Goal: Task Accomplishment & Management: Use online tool/utility

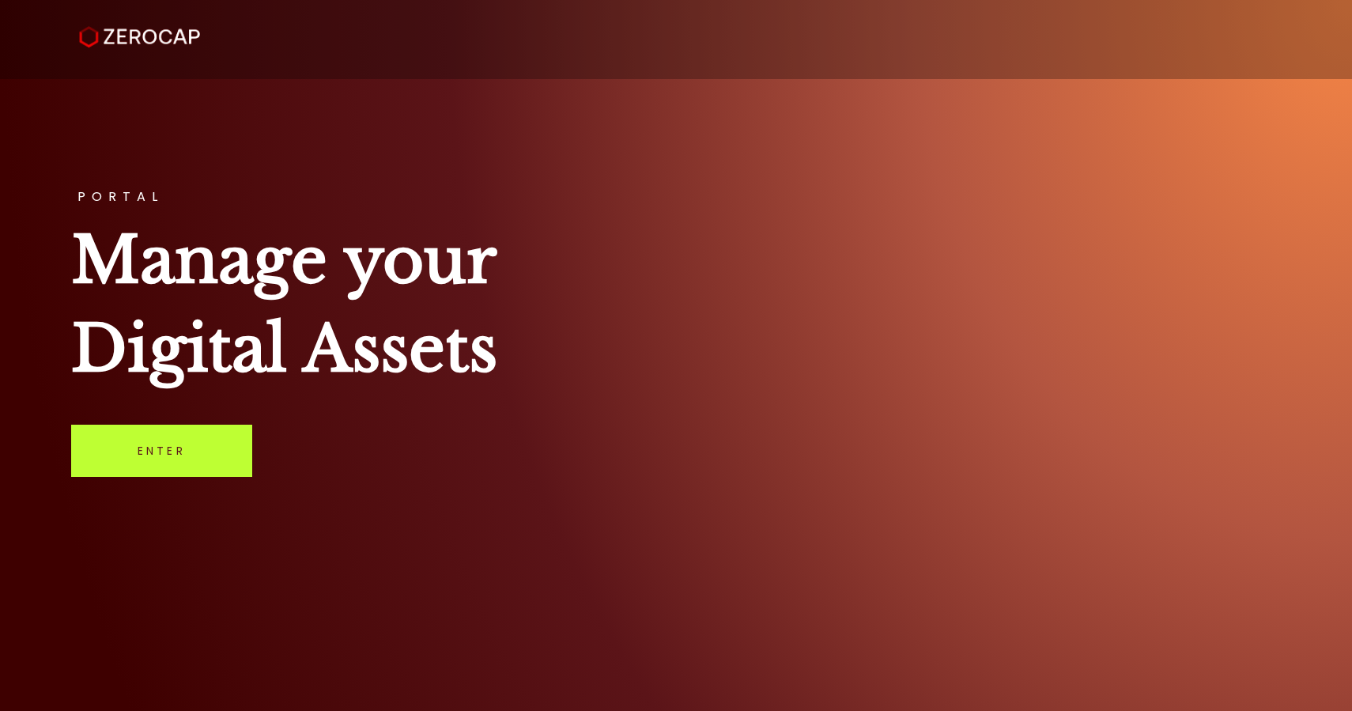
click at [154, 433] on link "Enter" at bounding box center [161, 451] width 181 height 52
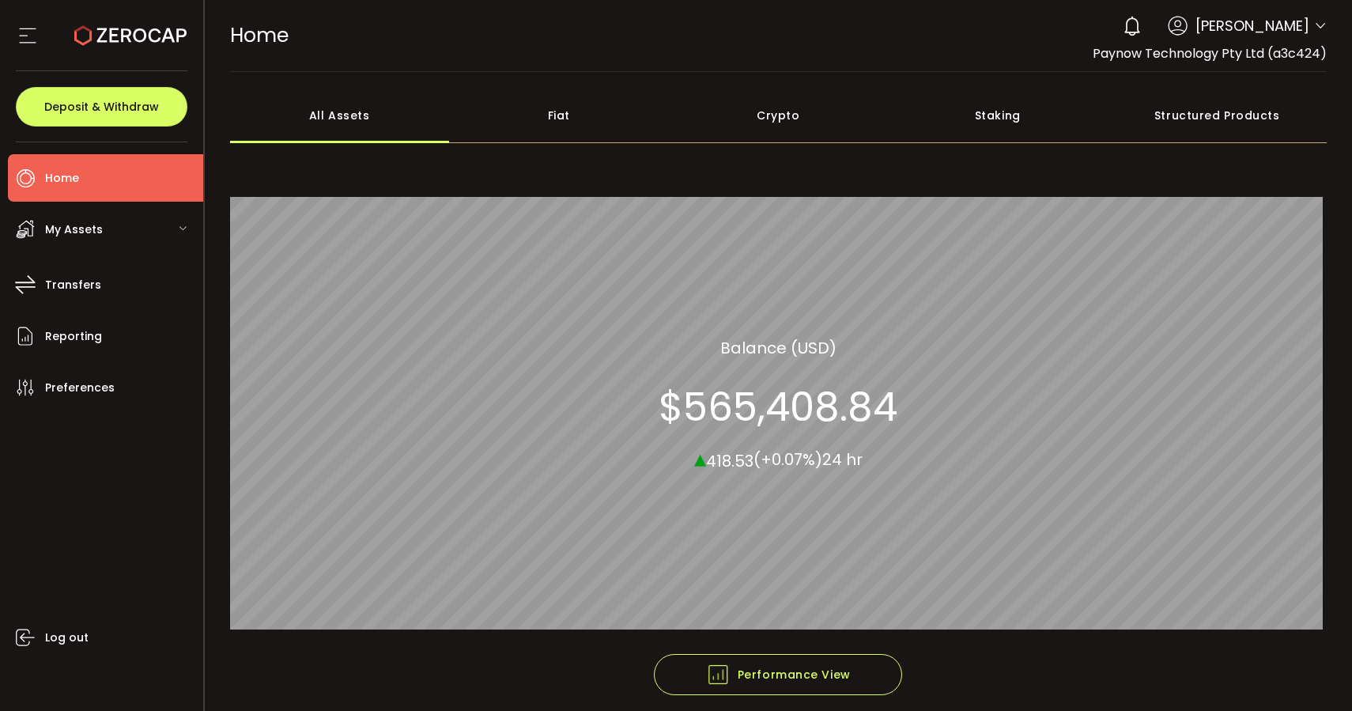
click at [565, 142] on div "Fiat" at bounding box center [559, 115] width 220 height 55
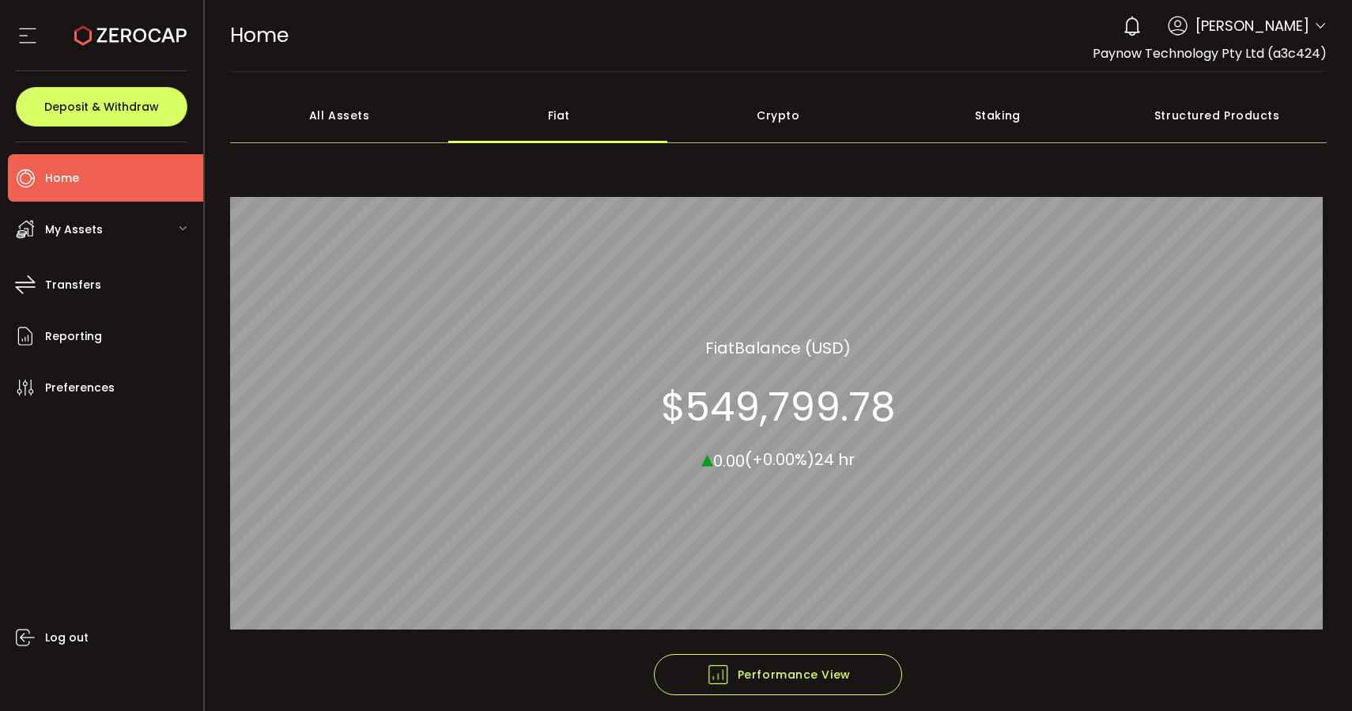
click at [771, 108] on div "Crypto" at bounding box center [779, 115] width 220 height 55
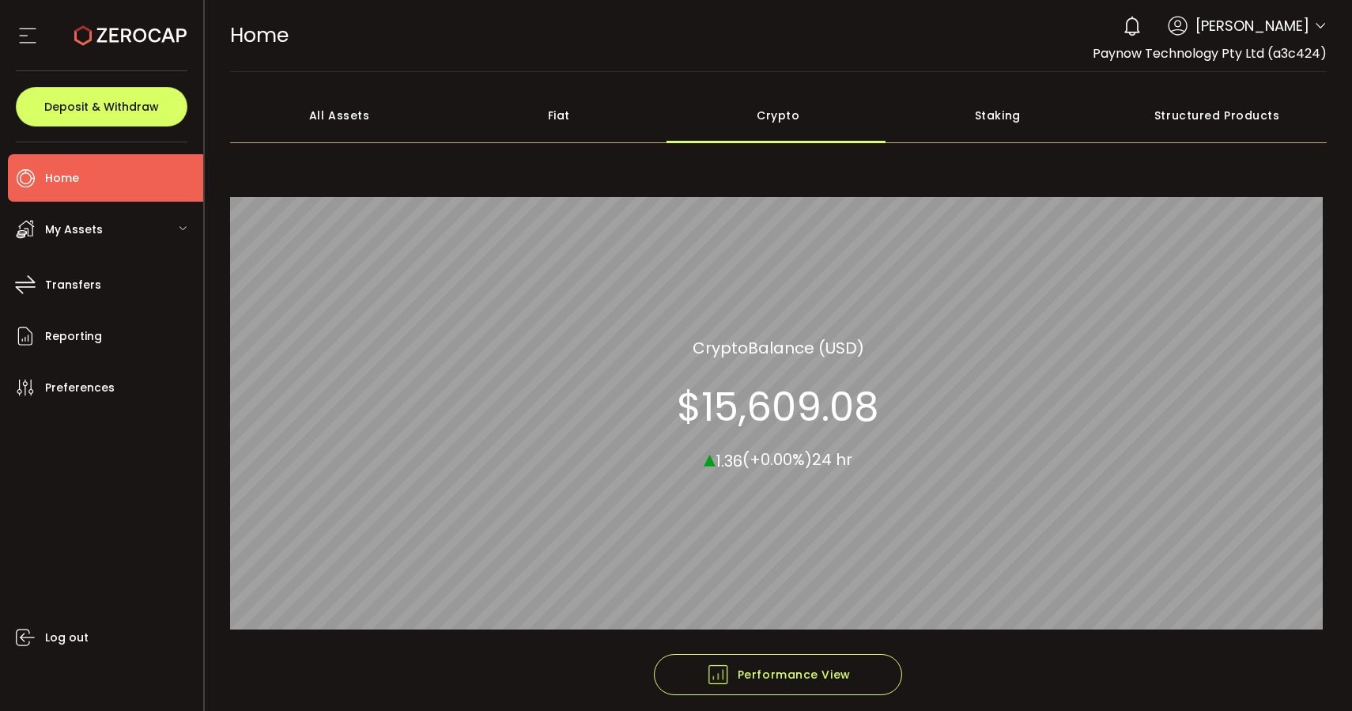
click at [987, 119] on div "Staking" at bounding box center [998, 115] width 220 height 55
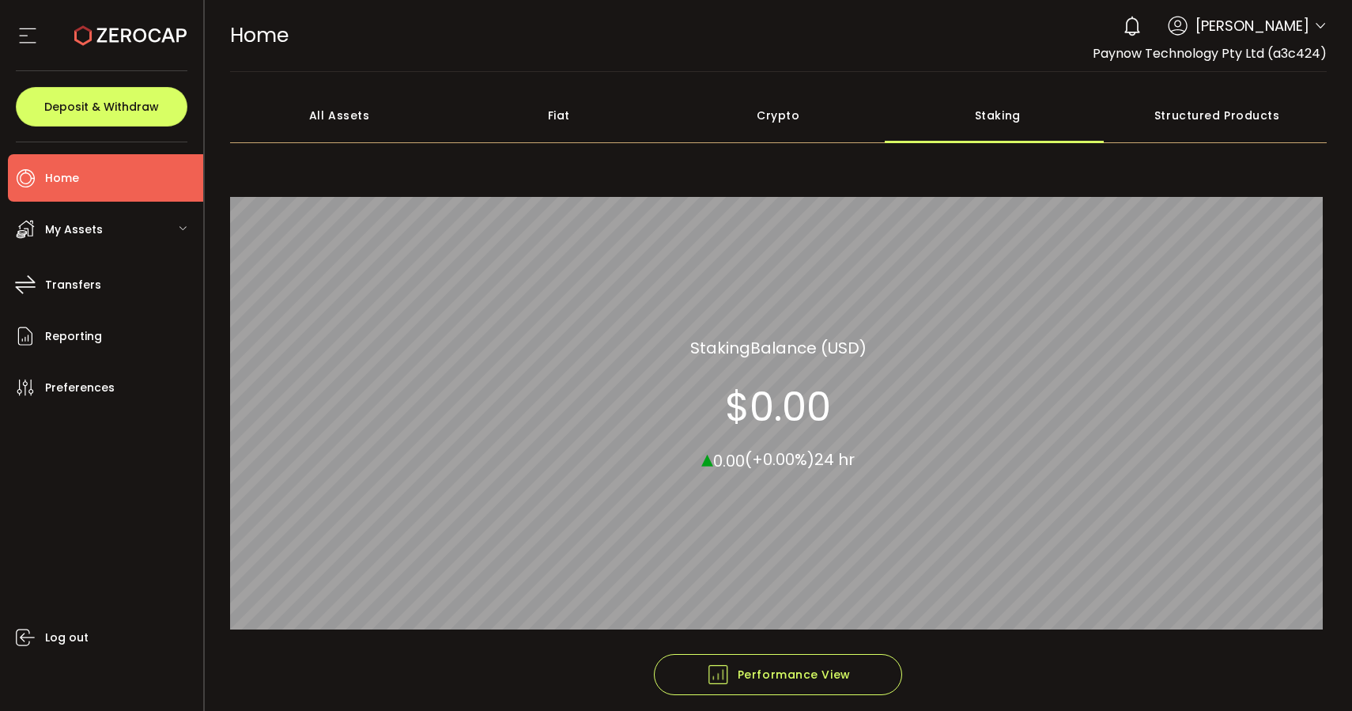
click at [332, 125] on div "All Assets" at bounding box center [340, 115] width 220 height 55
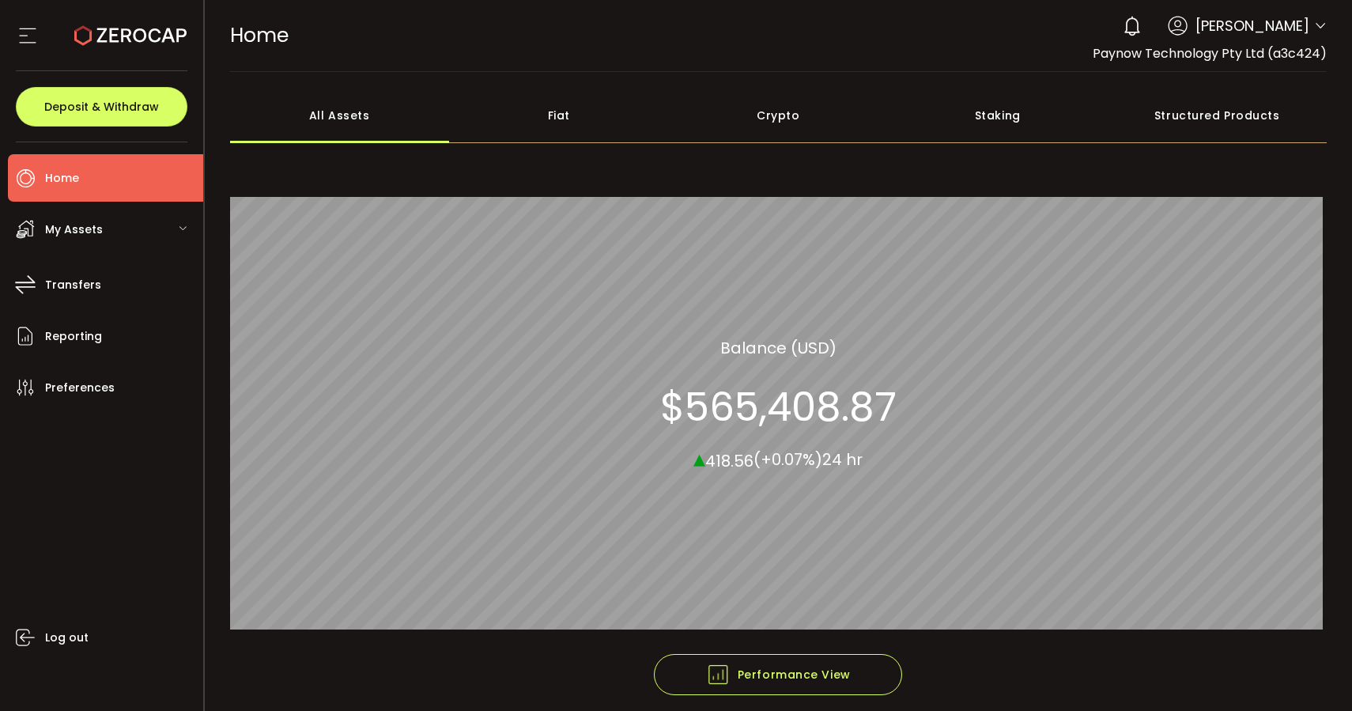
scroll to position [67, 0]
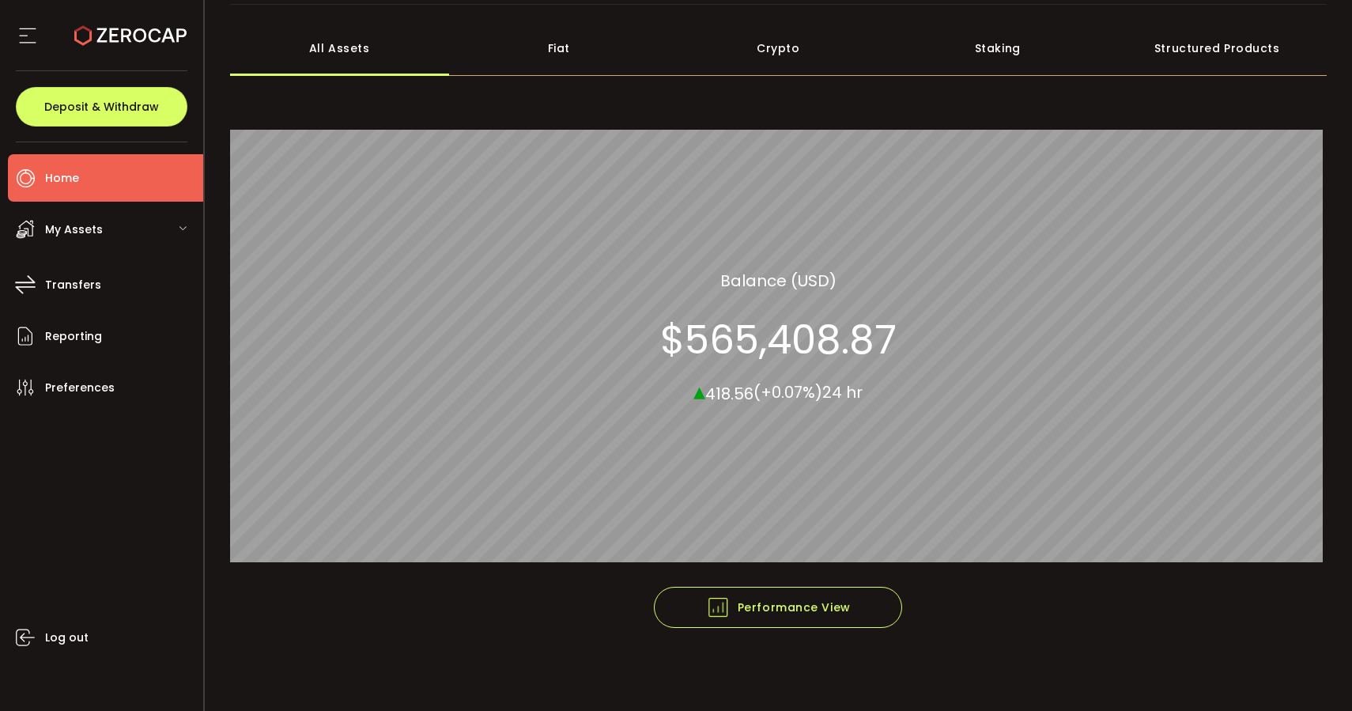
click at [100, 239] on span "My Assets" at bounding box center [74, 229] width 58 height 23
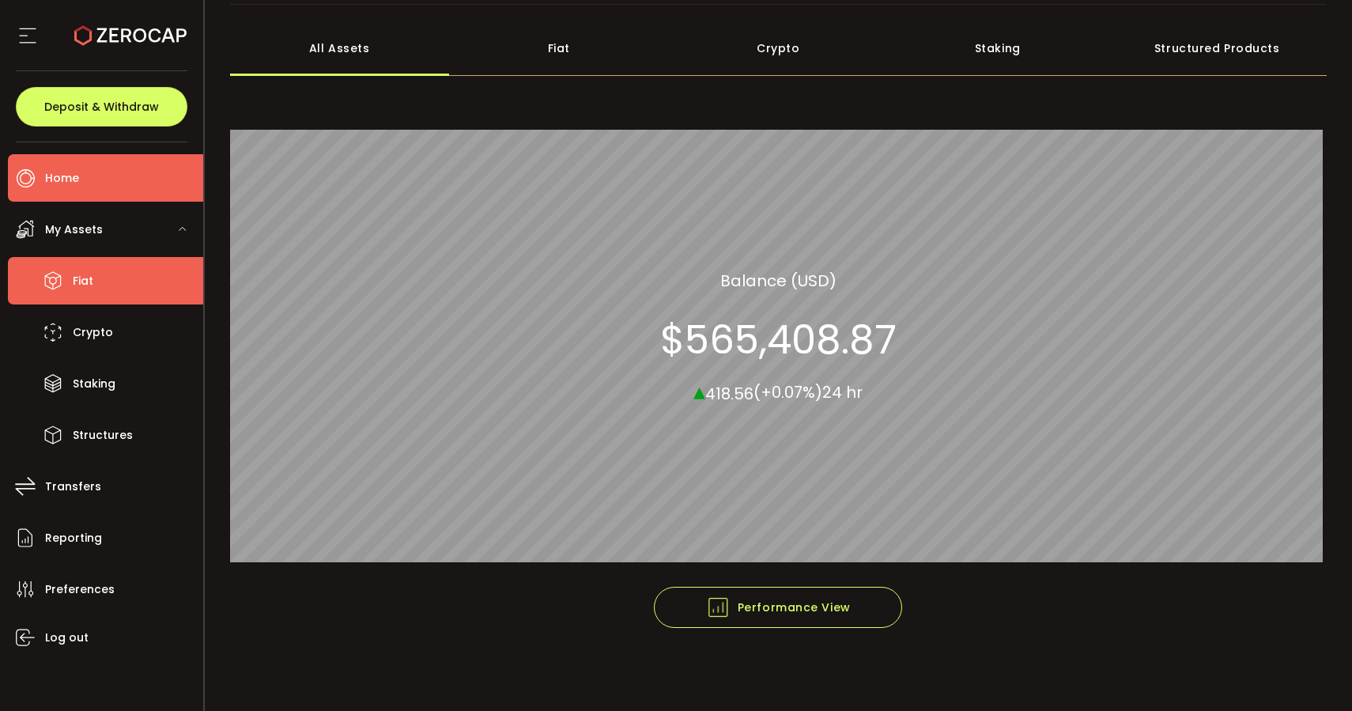
click at [81, 289] on span "Fiat" at bounding box center [83, 281] width 21 height 23
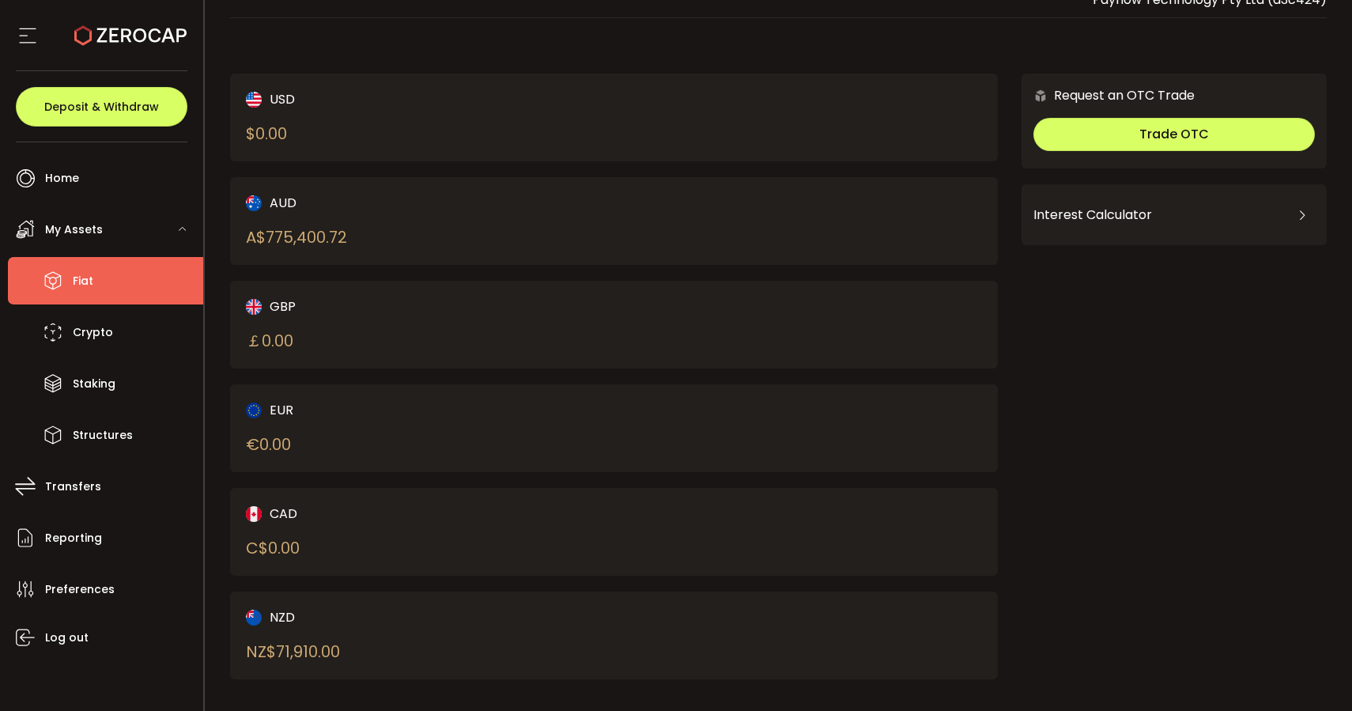
scroll to position [65, 0]
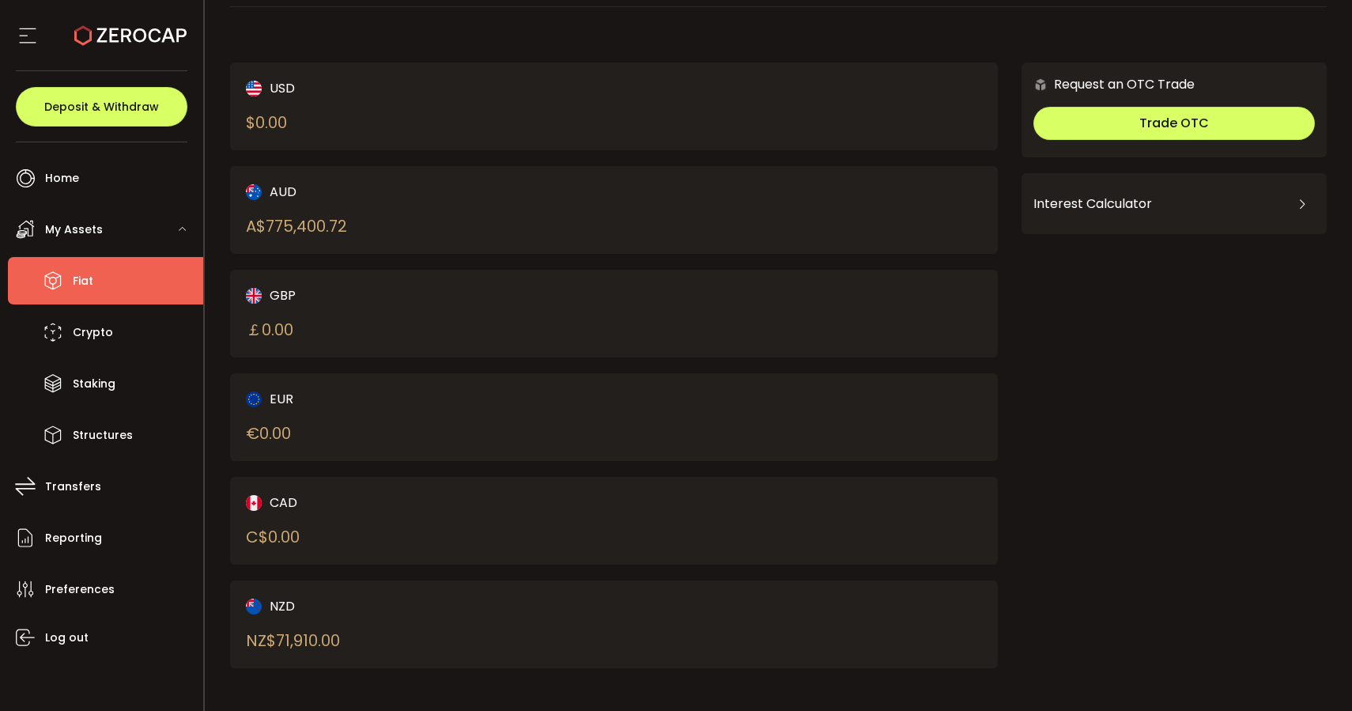
click at [304, 220] on div "A$ 775,400.72" at bounding box center [296, 226] width 101 height 24
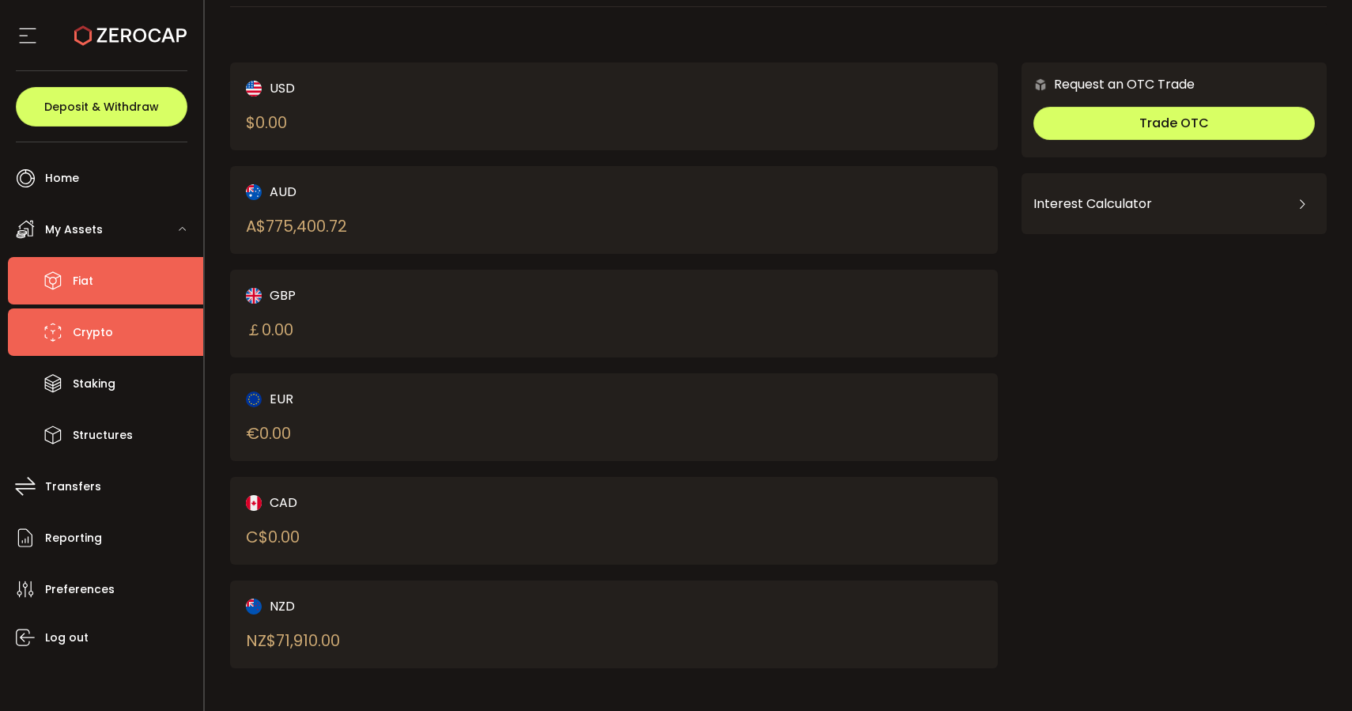
click at [121, 327] on li "Crypto" at bounding box center [105, 331] width 195 height 47
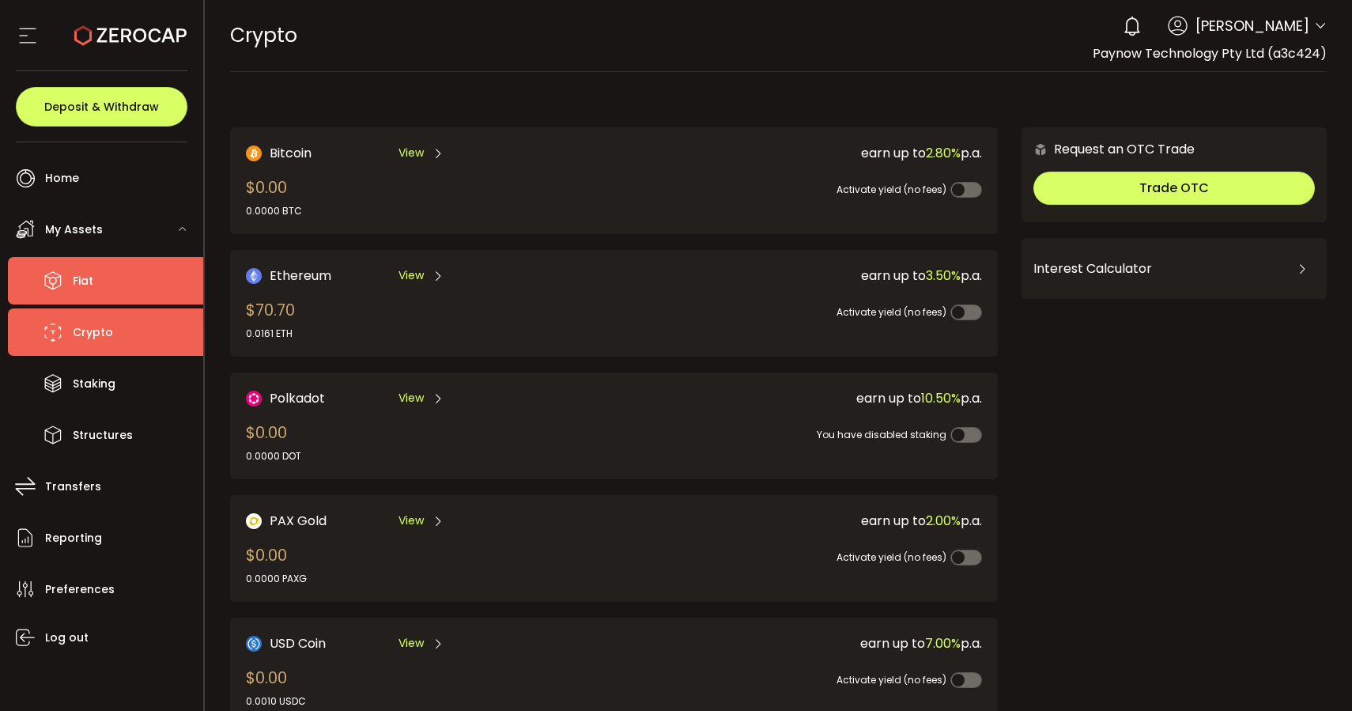
click at [104, 280] on li "Fiat" at bounding box center [105, 280] width 195 height 47
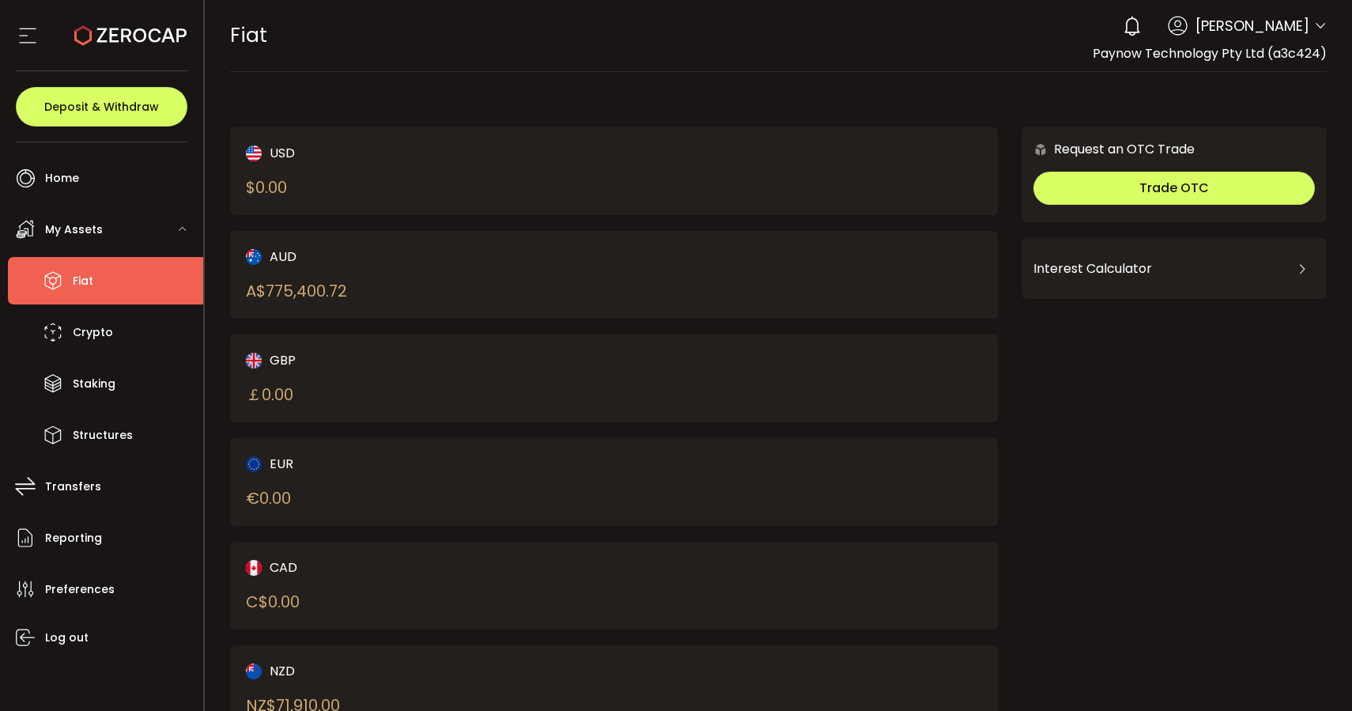
click at [307, 293] on div "A$ 775,400.72" at bounding box center [296, 291] width 101 height 24
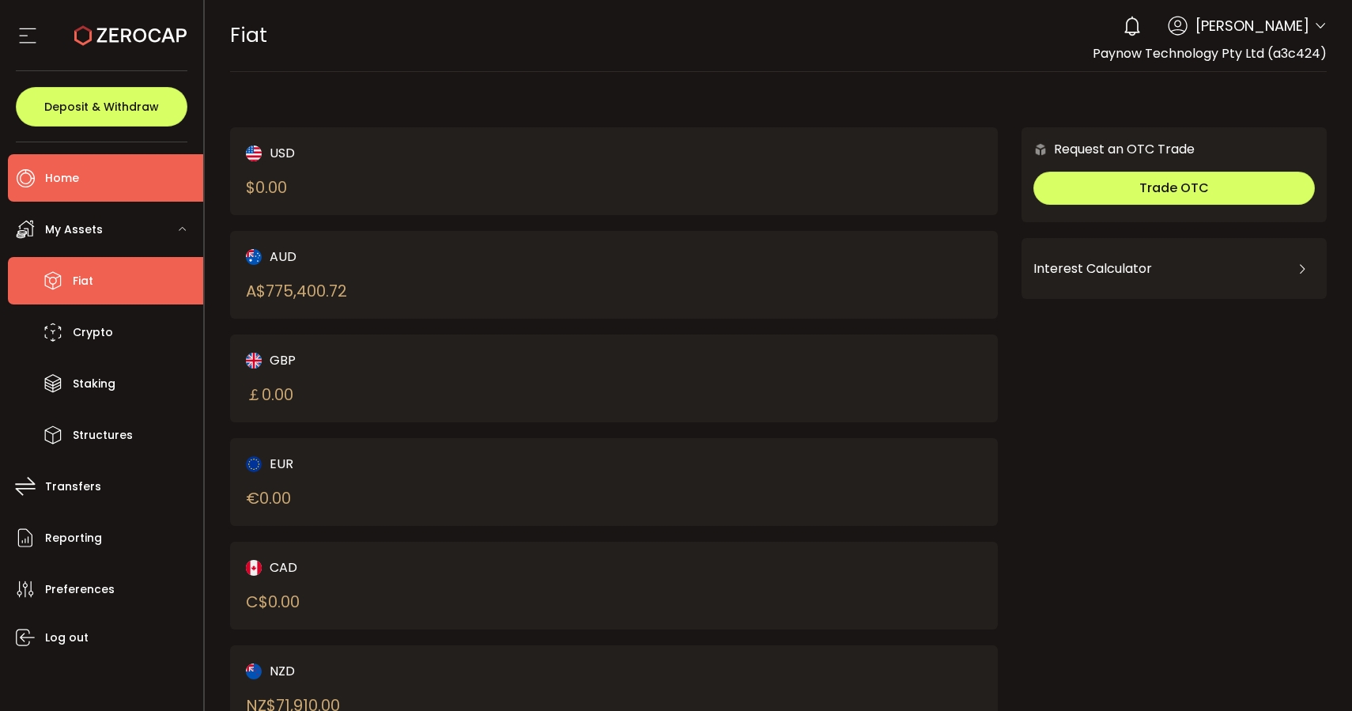
click at [103, 200] on li "Home" at bounding box center [105, 177] width 195 height 47
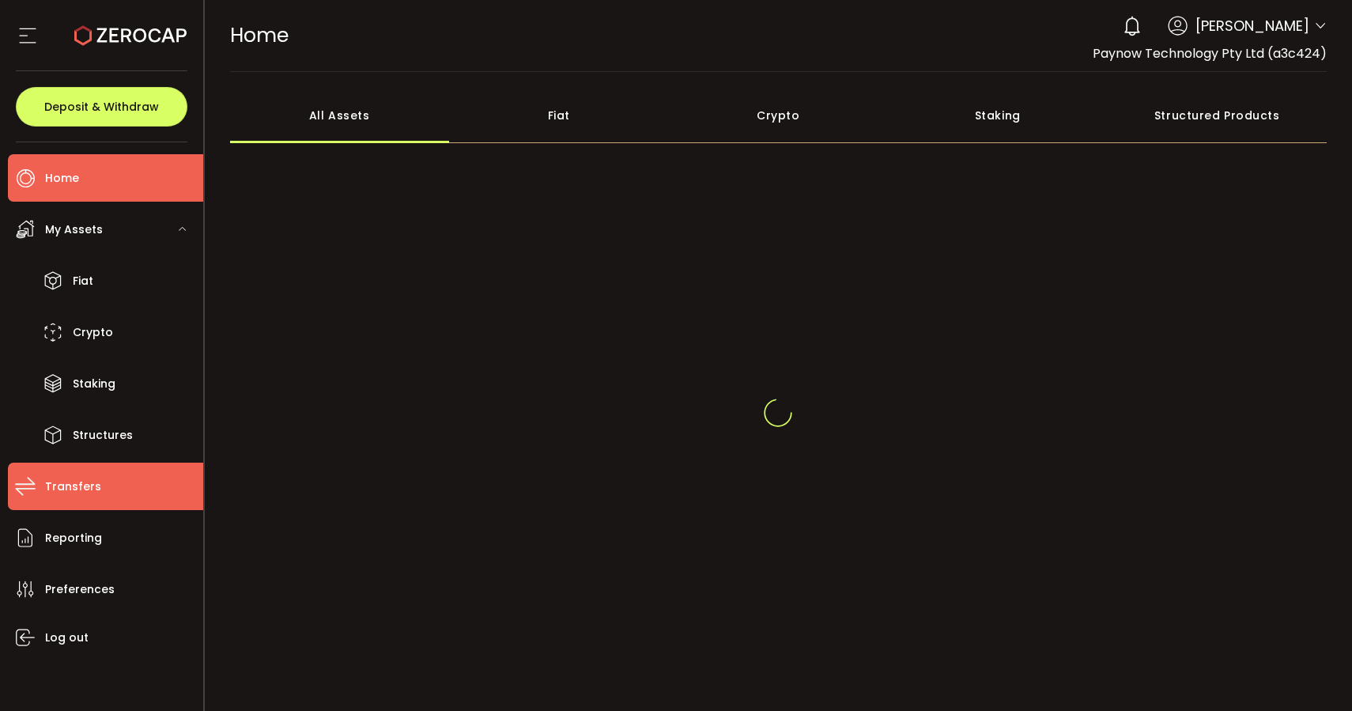
click at [105, 495] on li "Transfers" at bounding box center [105, 486] width 195 height 47
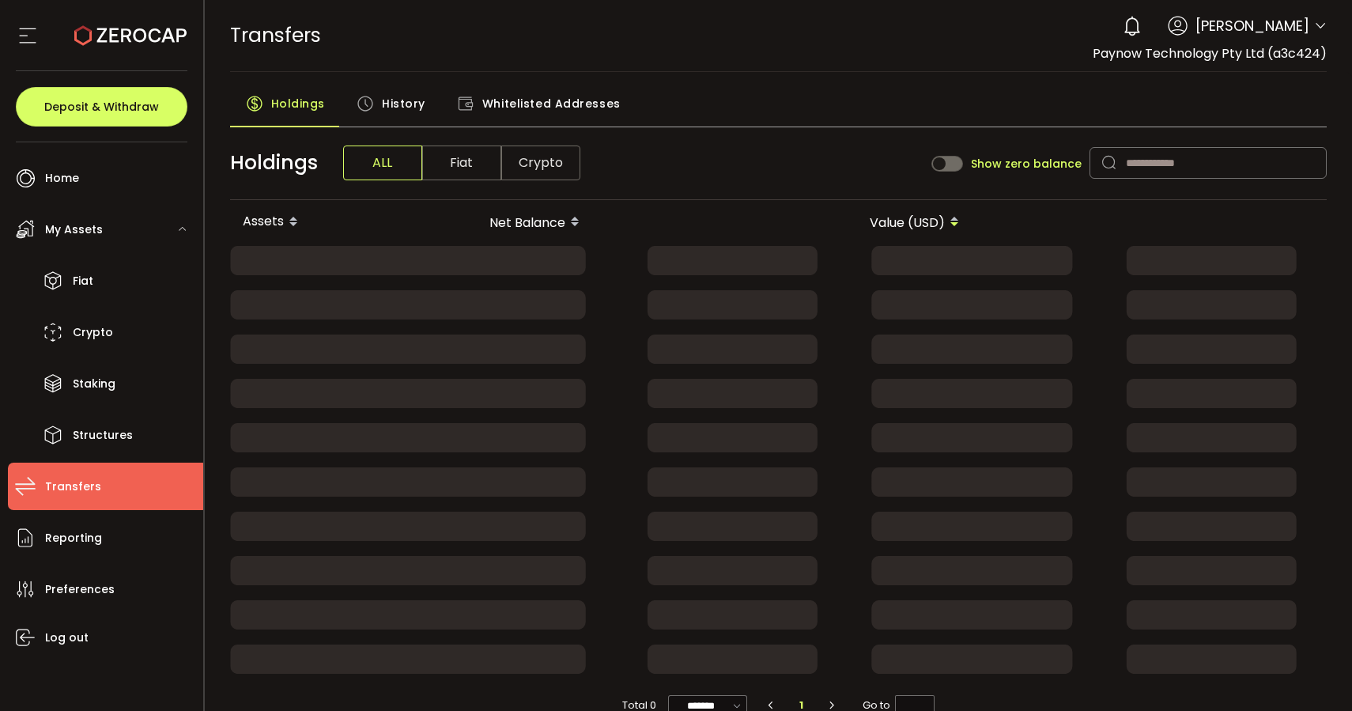
scroll to position [28, 0]
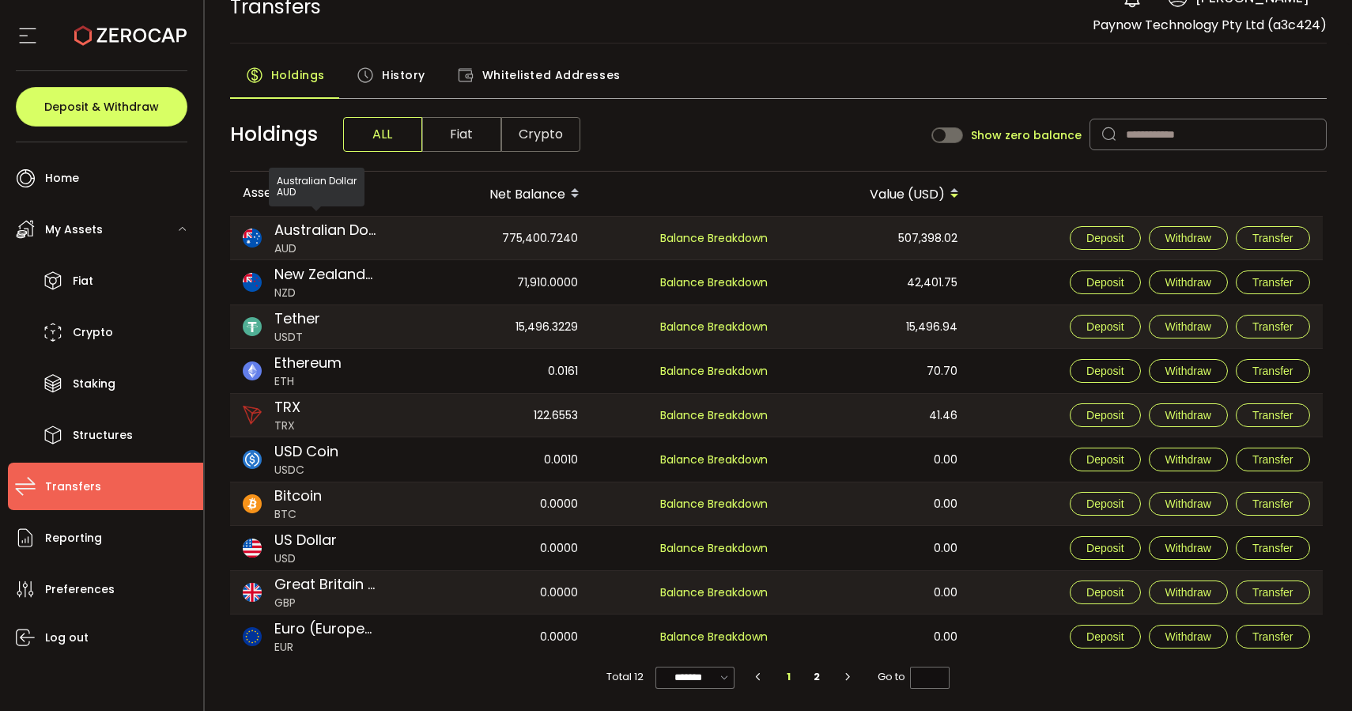
click at [356, 228] on span "Australian Dollar" at bounding box center [324, 229] width 101 height 21
click at [726, 239] on span "Balance Breakdown" at bounding box center [714, 238] width 108 height 16
click at [728, 234] on span "Balance Breakdown" at bounding box center [714, 238] width 108 height 16
click at [382, 71] on span "History" at bounding box center [403, 75] width 43 height 32
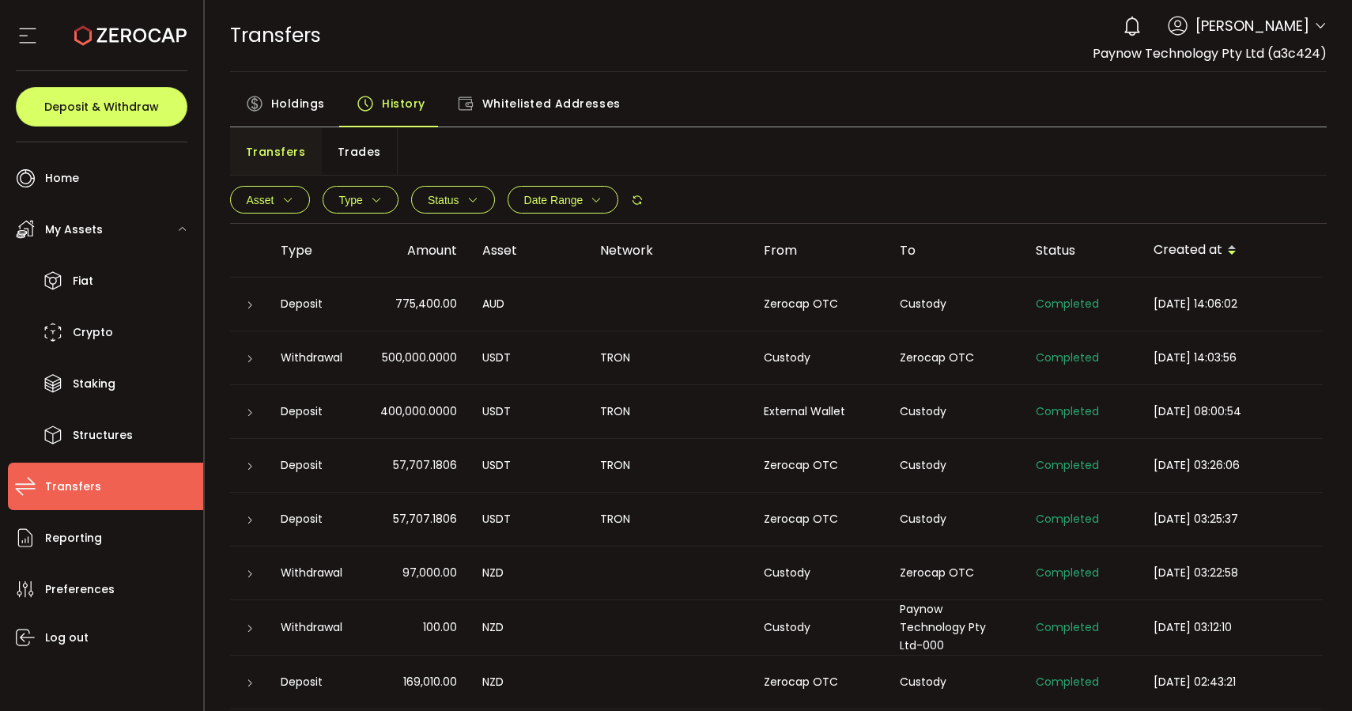
scroll to position [62, 0]
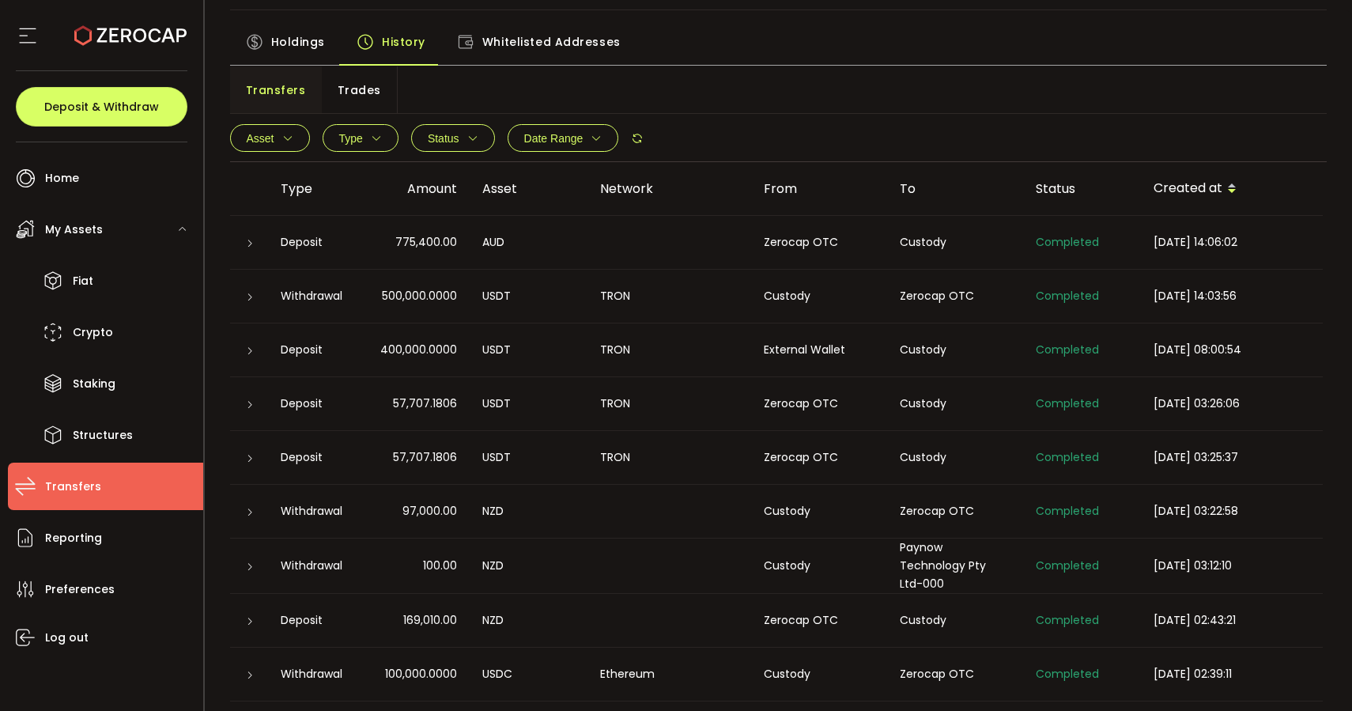
click at [422, 238] on span "775,400.00" at bounding box center [426, 242] width 62 height 18
click at [414, 249] on span "775,400.00" at bounding box center [426, 242] width 62 height 18
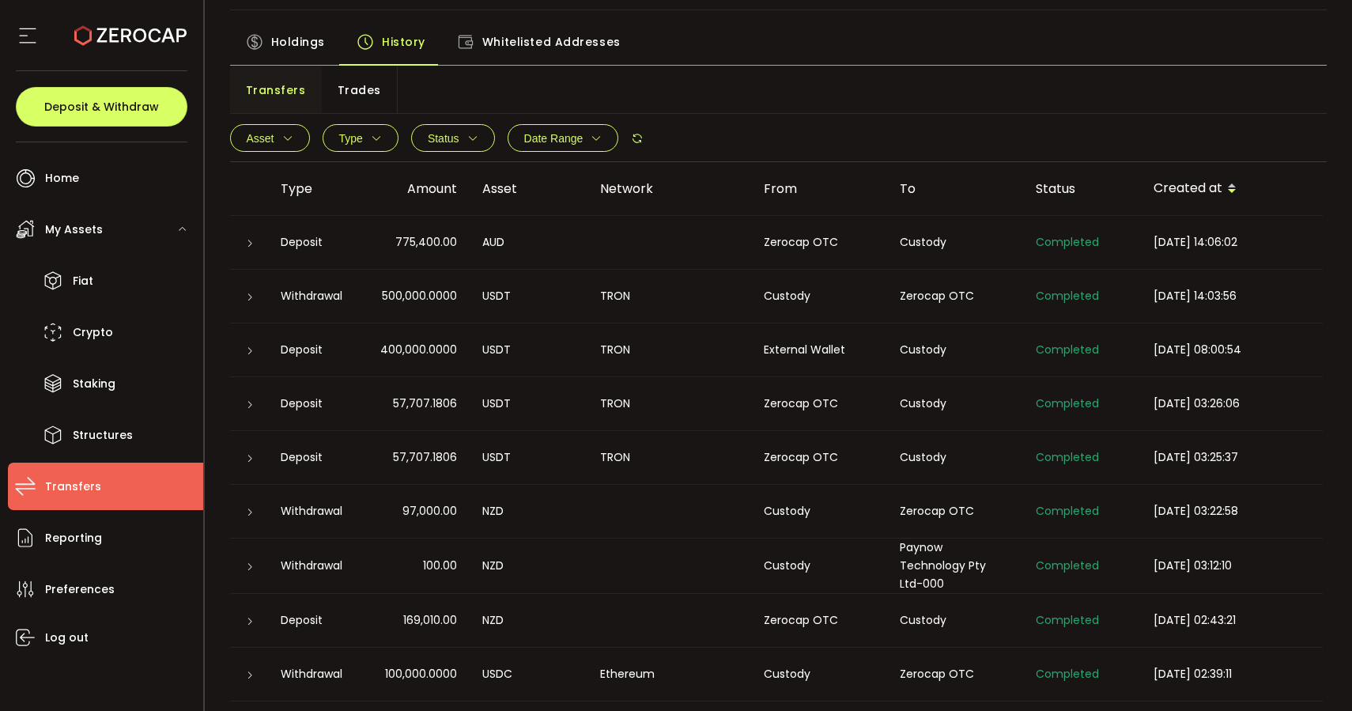
scroll to position [0, 0]
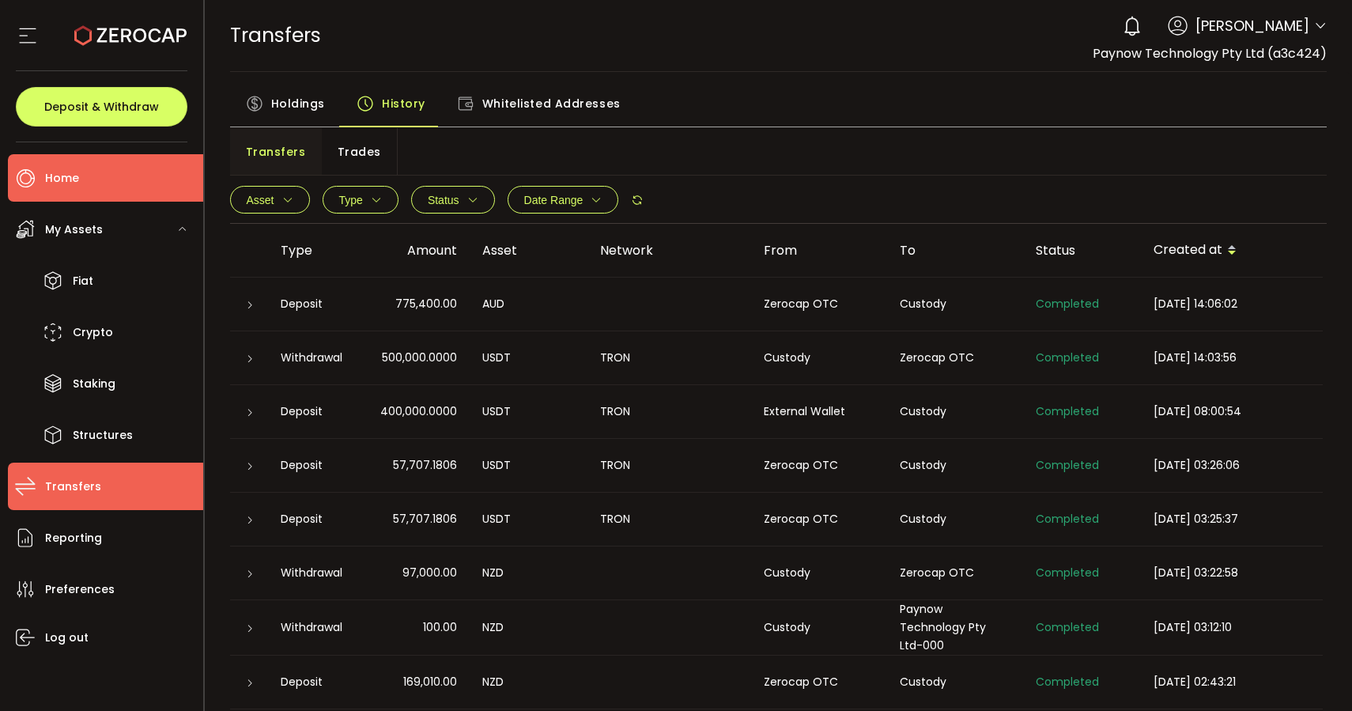
click at [78, 173] on li "Home" at bounding box center [105, 177] width 195 height 47
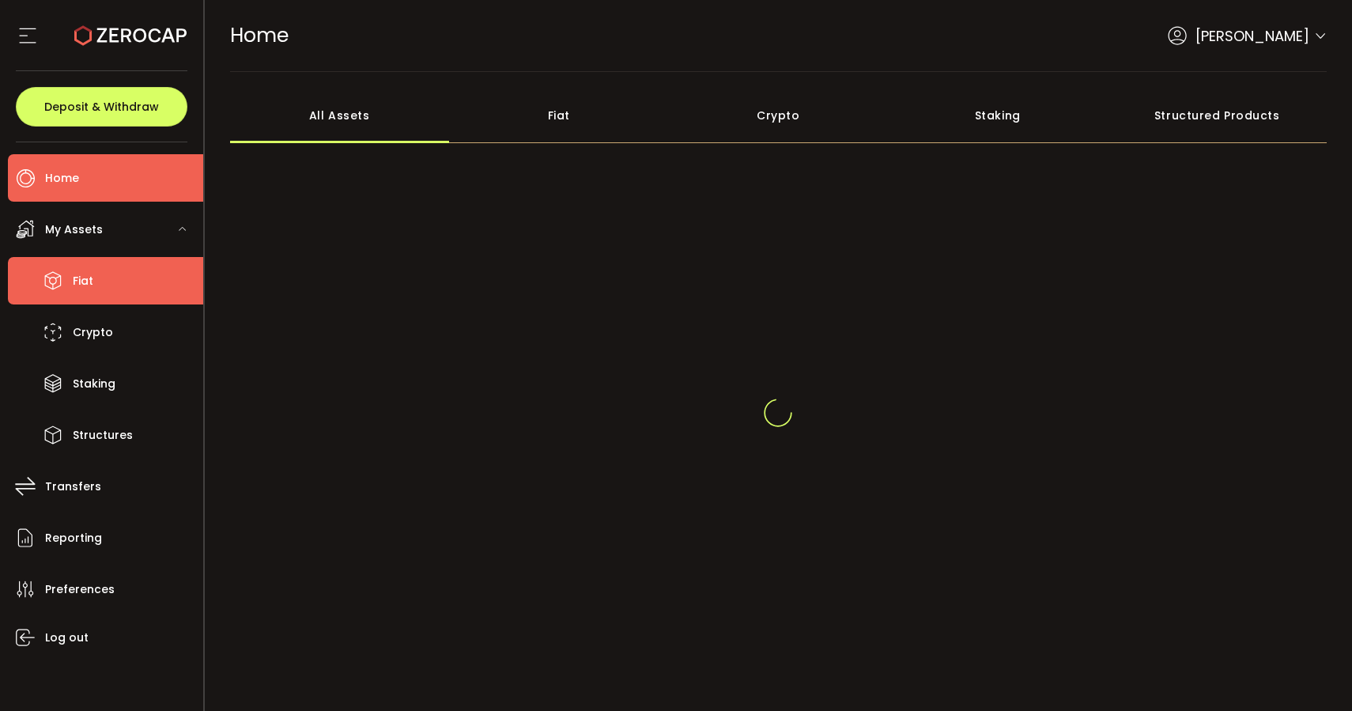
click at [107, 283] on li "Fiat" at bounding box center [105, 280] width 195 height 47
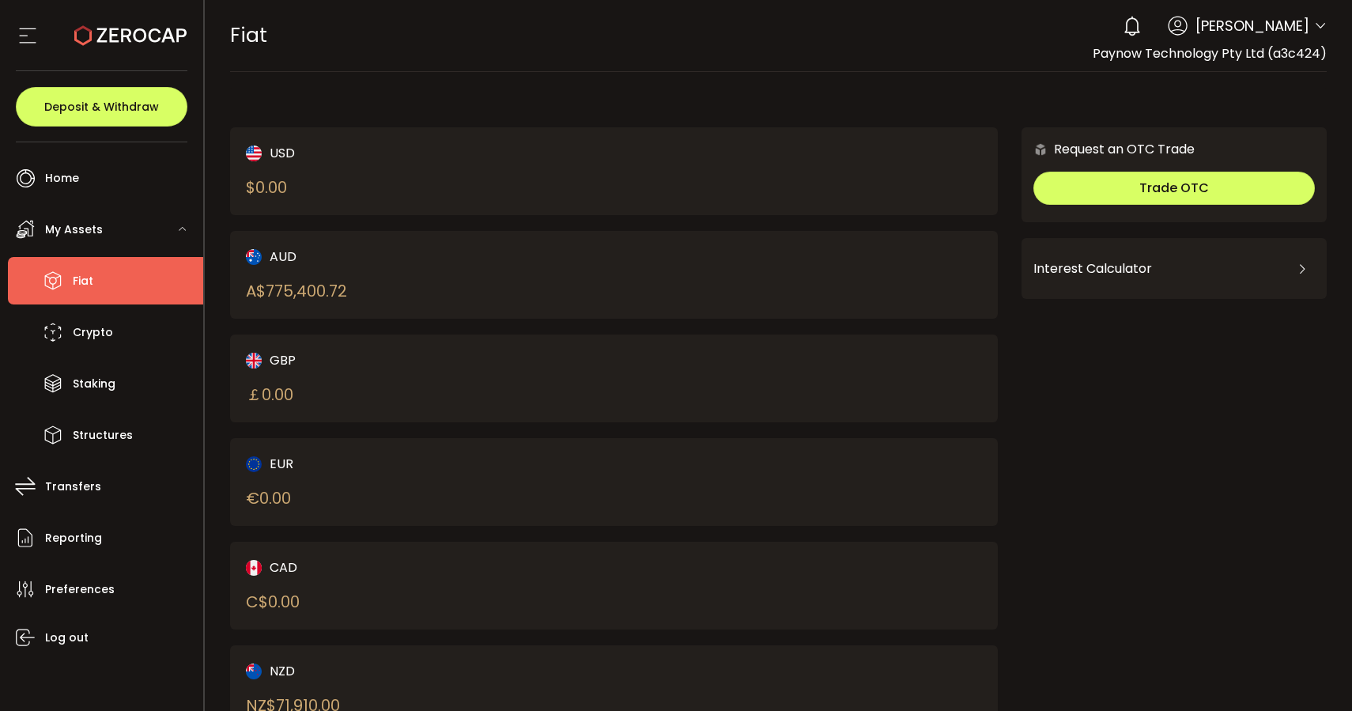
click at [359, 312] on div "AUD A$ 775,400.72" at bounding box center [614, 275] width 768 height 88
click at [277, 297] on div "A$ 775,400.72" at bounding box center [296, 291] width 101 height 24
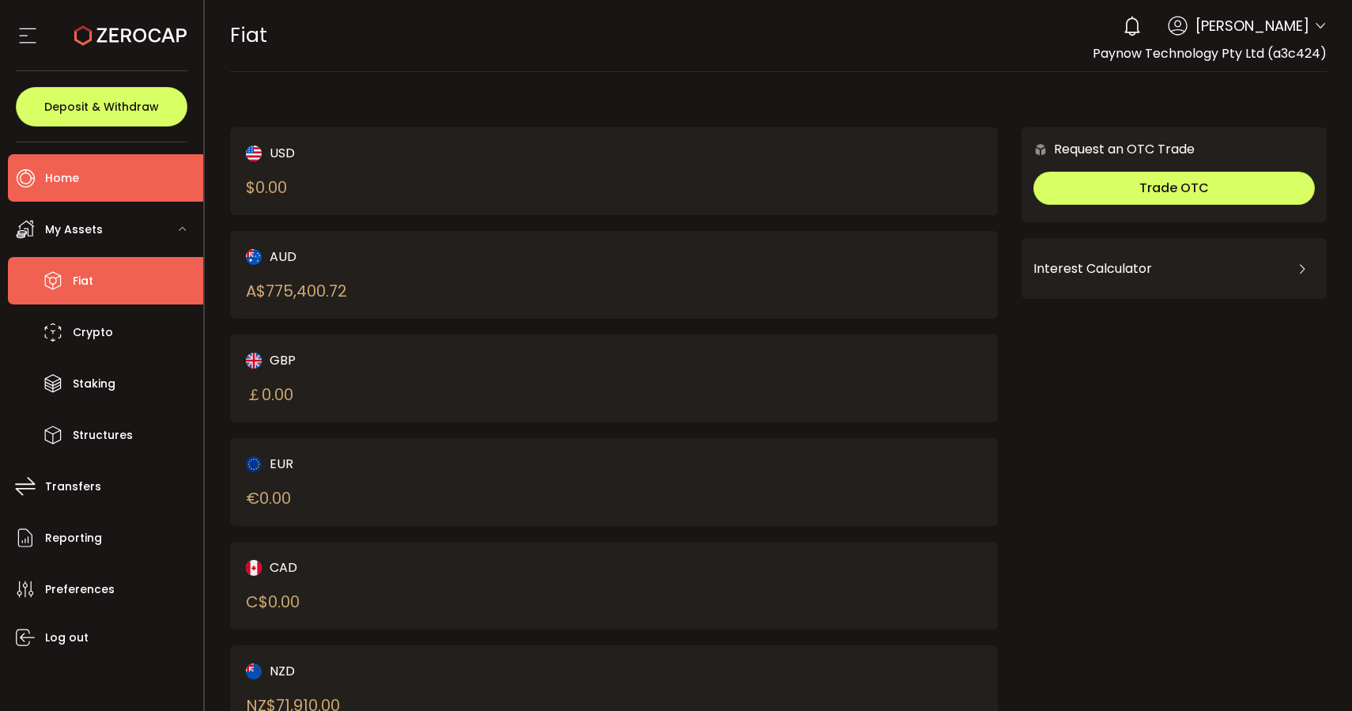
click at [78, 195] on li "Home" at bounding box center [105, 177] width 195 height 47
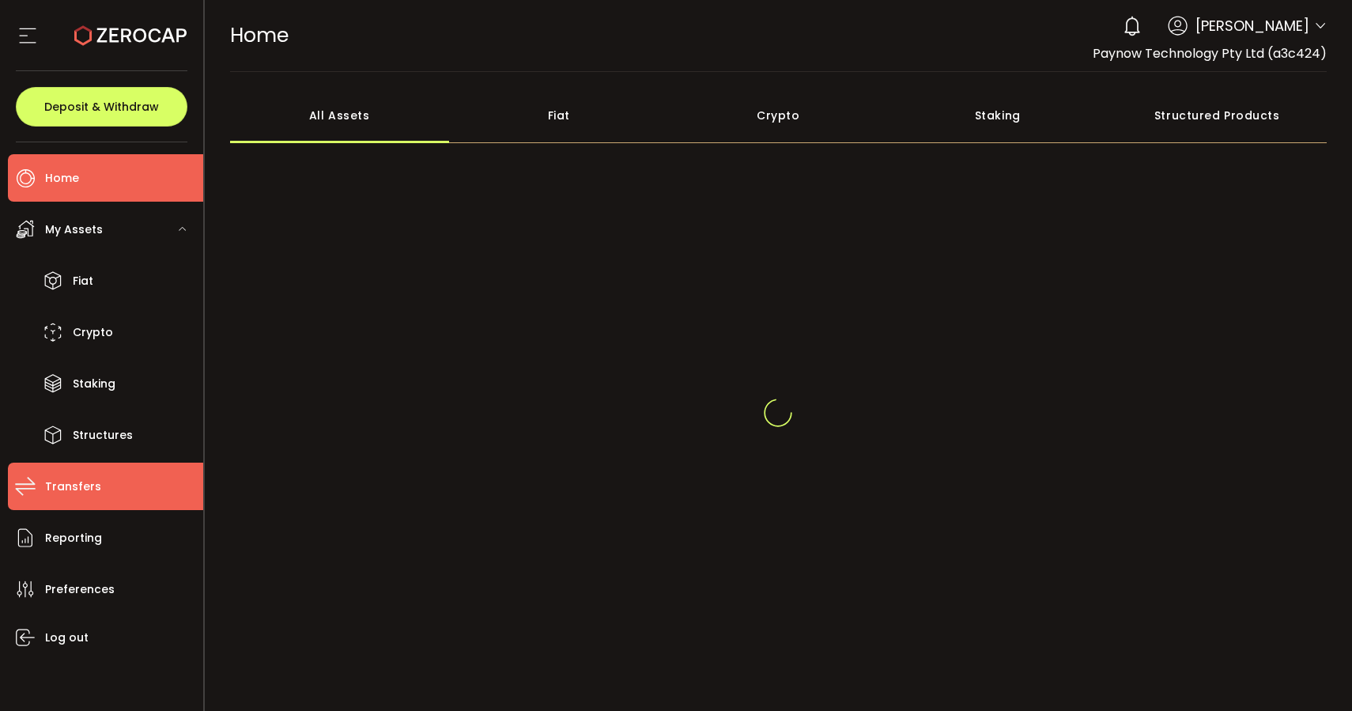
click at [111, 484] on li "Transfers" at bounding box center [105, 486] width 195 height 47
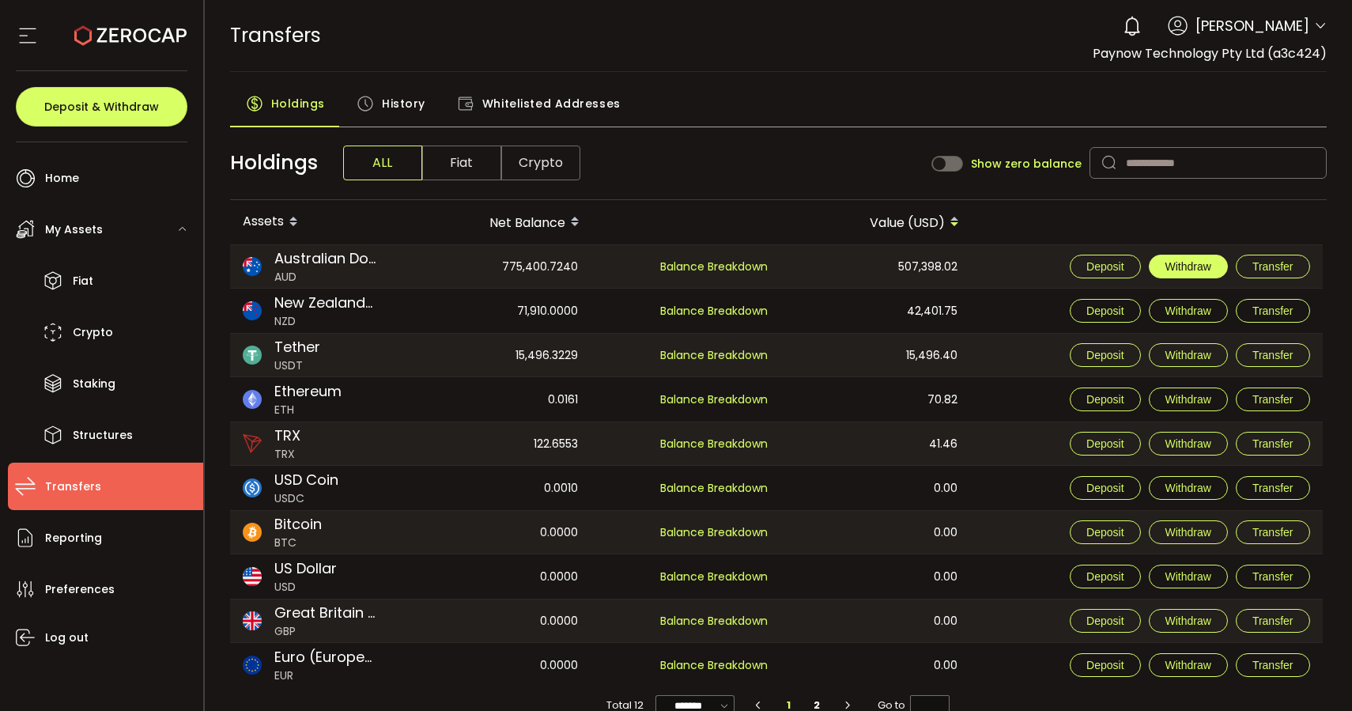
click at [1190, 271] on span "Withdraw" at bounding box center [1189, 266] width 46 height 13
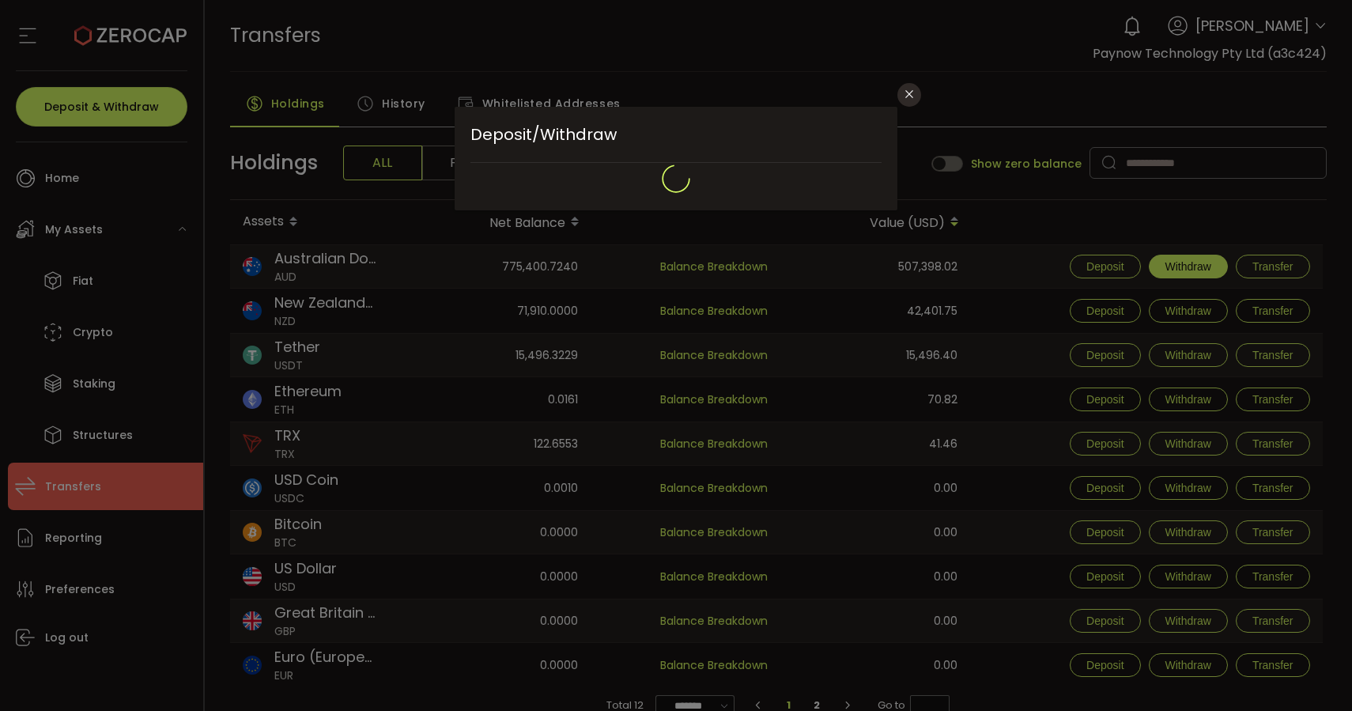
type input "**********"
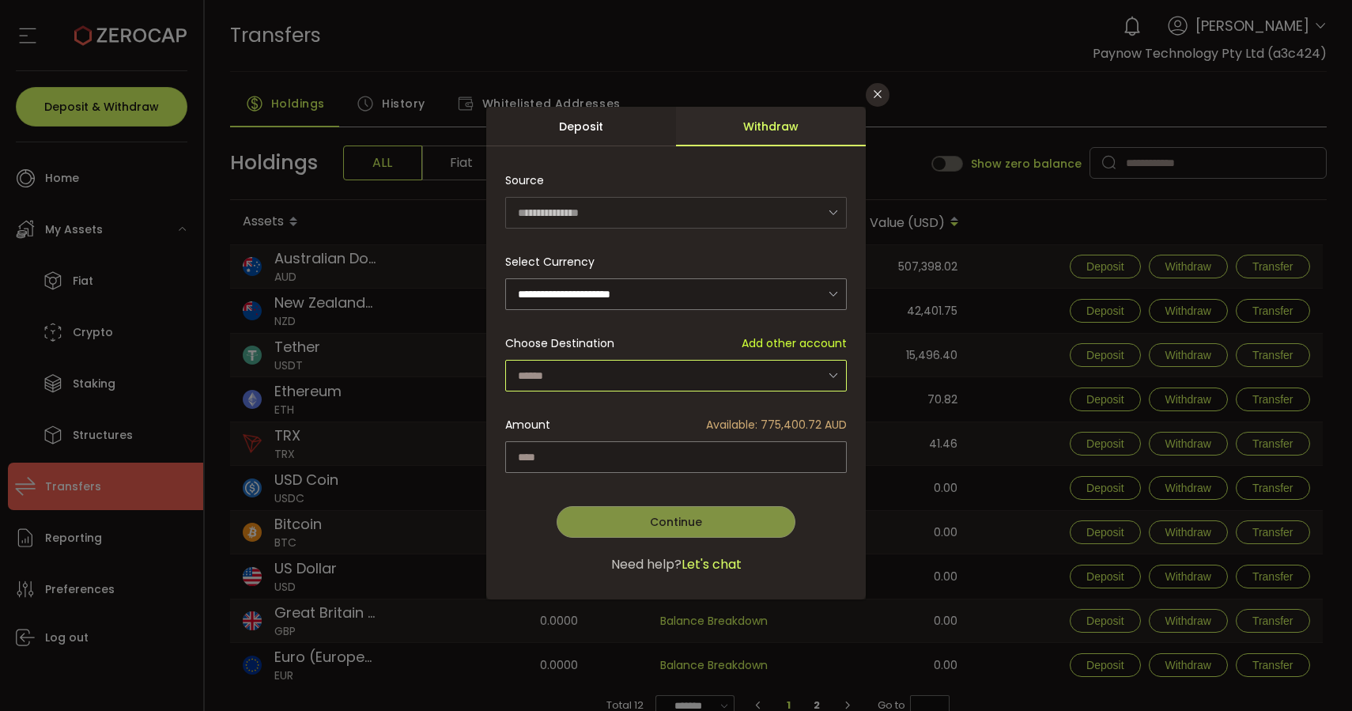
click at [612, 377] on input "dialog" at bounding box center [676, 376] width 342 height 32
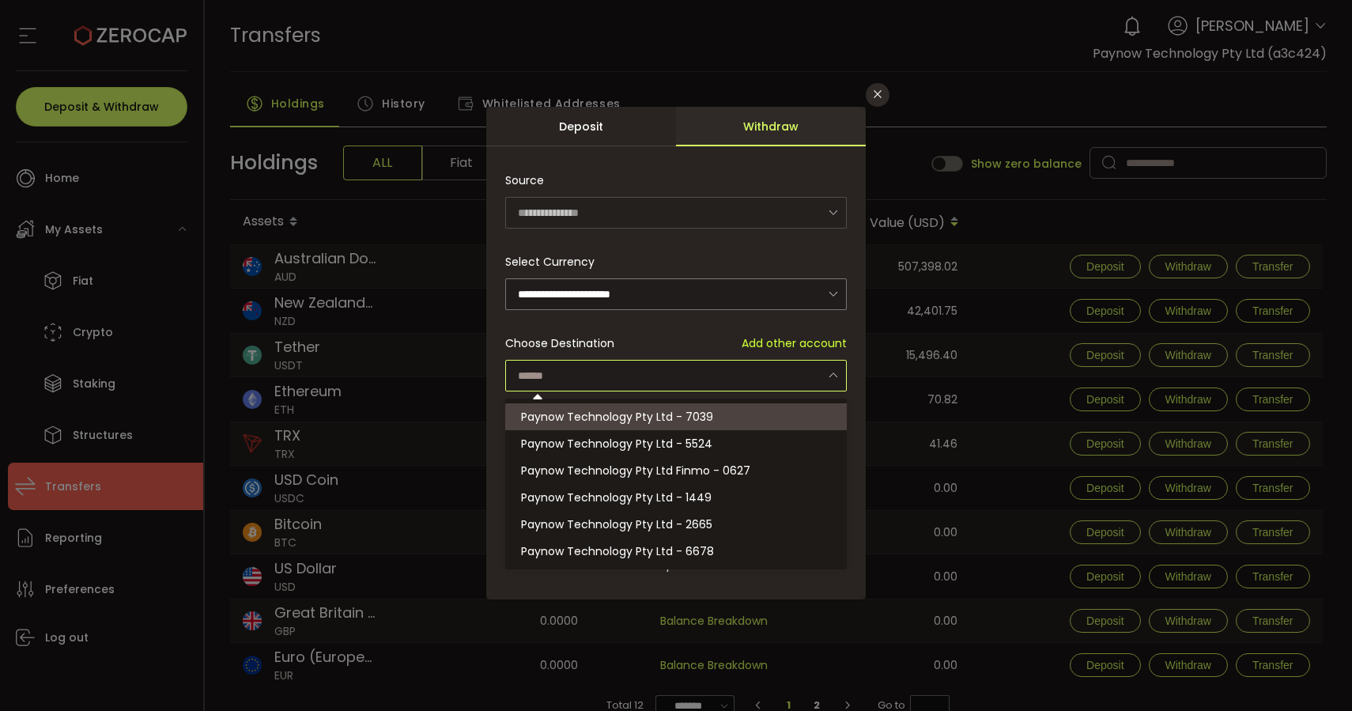
click at [636, 415] on span "Paynow Technology Pty Ltd - 7039" at bounding box center [617, 417] width 192 height 16
type input "**********"
click at [706, 468] on span "Paynow Technology Pty Ltd Finmo - 0627" at bounding box center [635, 471] width 229 height 16
type input "**********"
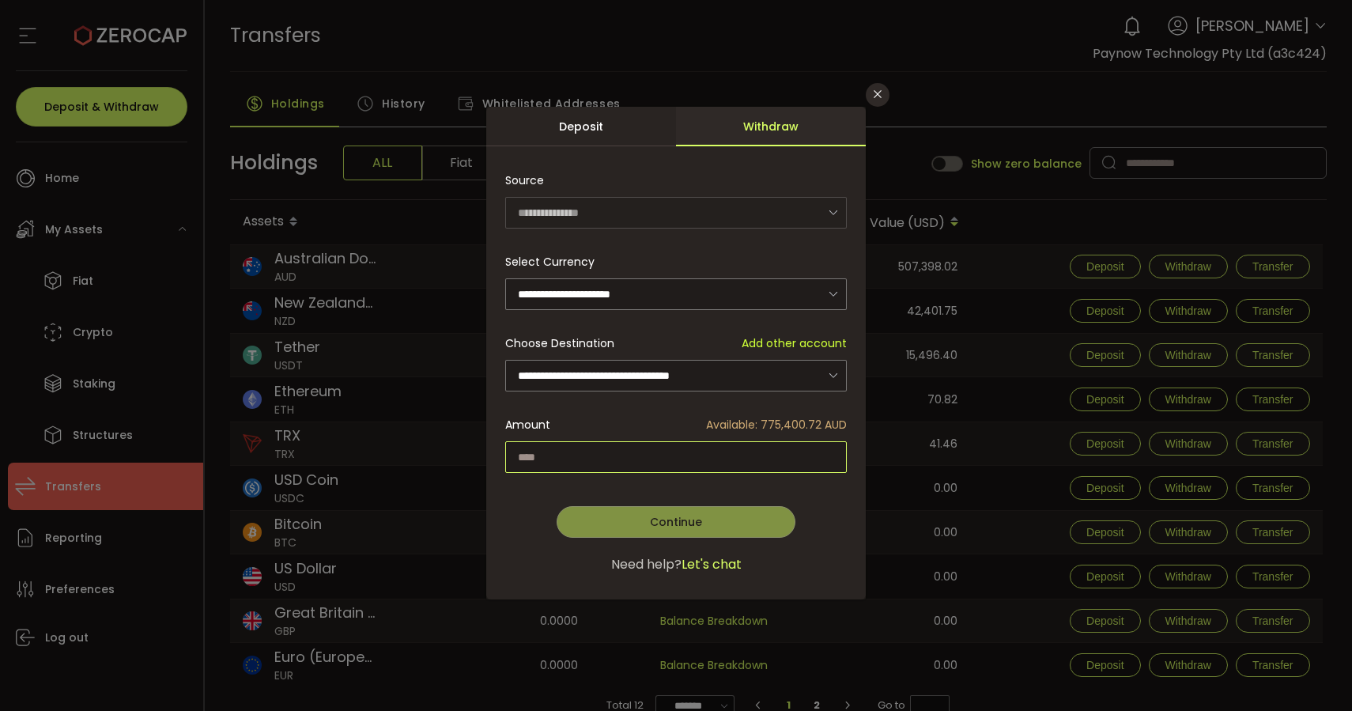
click at [570, 460] on input "dialog" at bounding box center [676, 457] width 342 height 32
type input "******"
click at [643, 528] on button "Continue" at bounding box center [676, 522] width 239 height 32
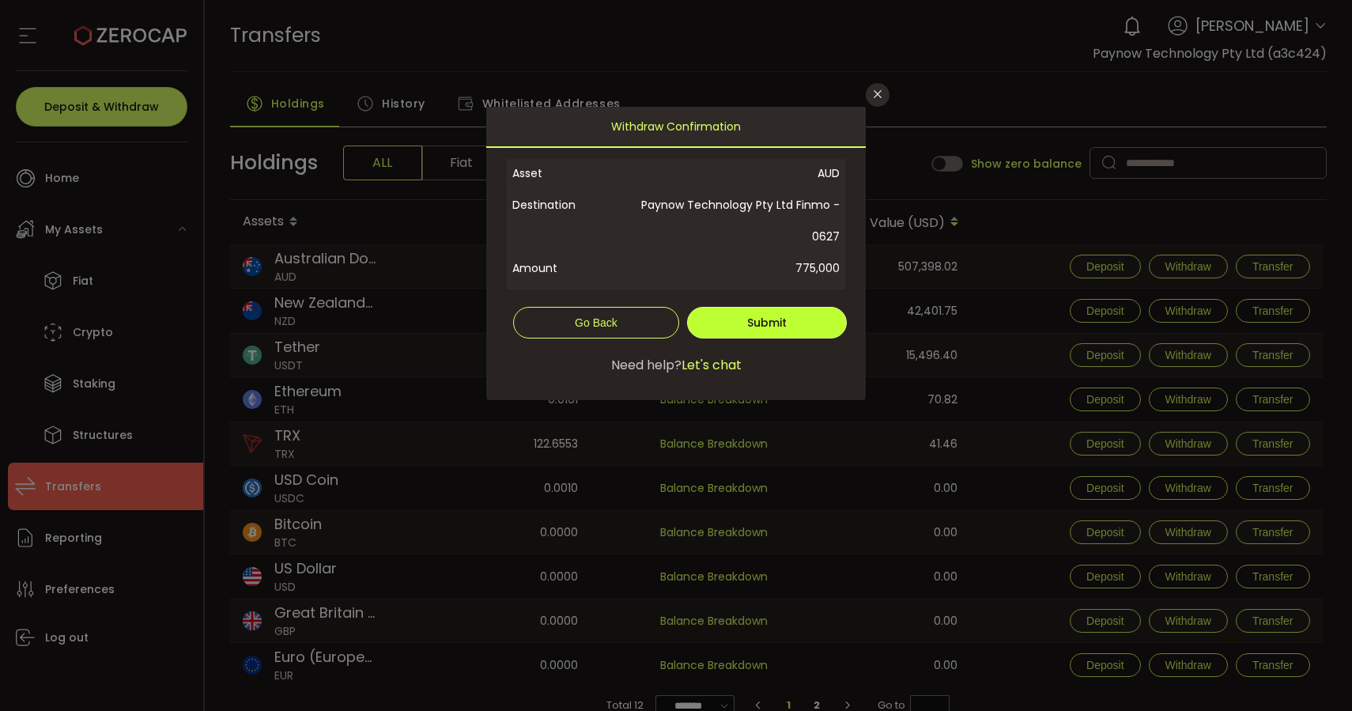
click at [726, 307] on button "Submit" at bounding box center [767, 323] width 160 height 32
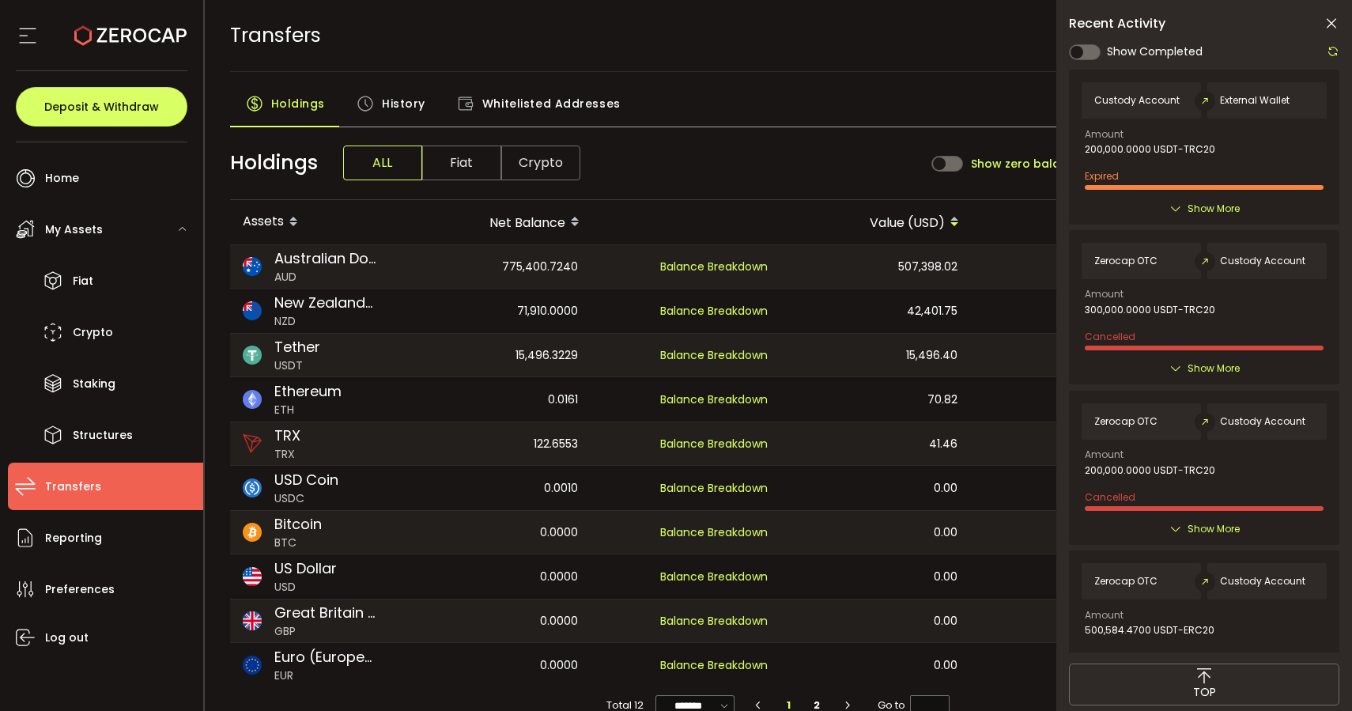
click at [406, 97] on span "History" at bounding box center [403, 104] width 43 height 32
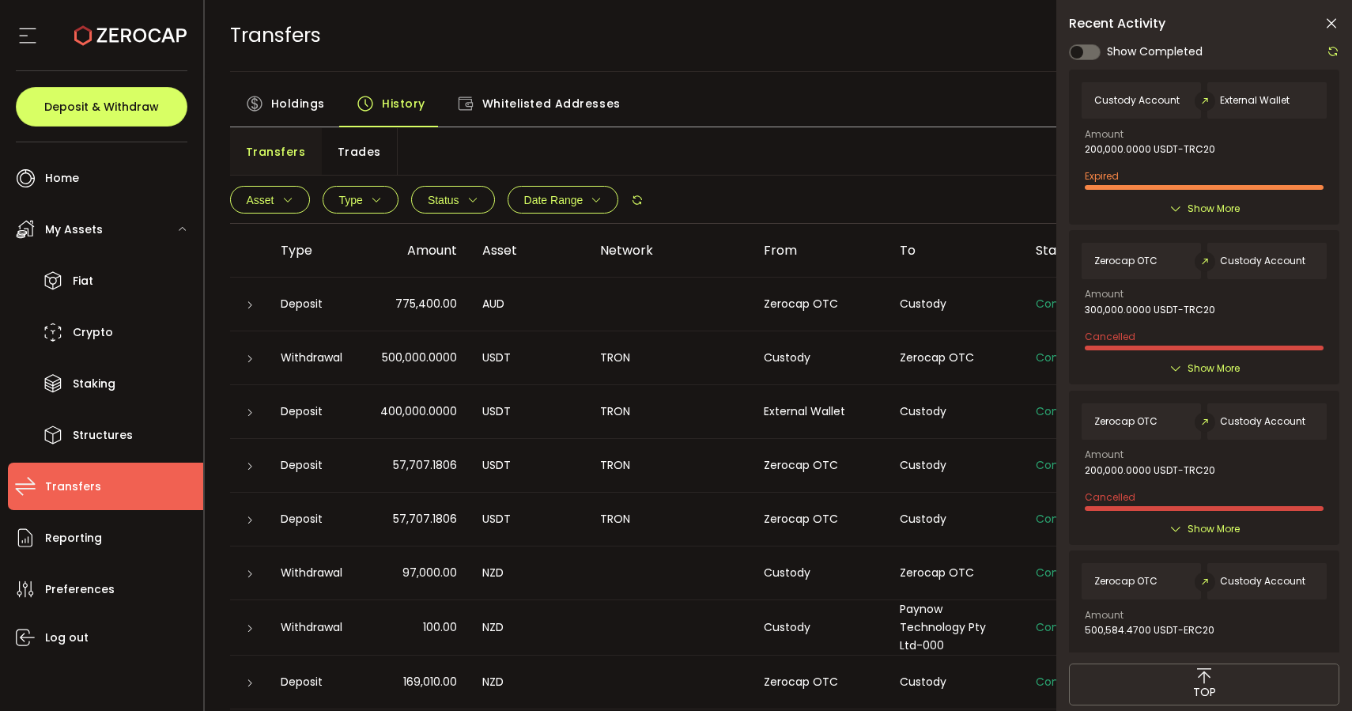
click at [822, 320] on td "Zerocap OTC" at bounding box center [819, 305] width 136 height 54
click at [289, 108] on span "Holdings" at bounding box center [298, 104] width 54 height 32
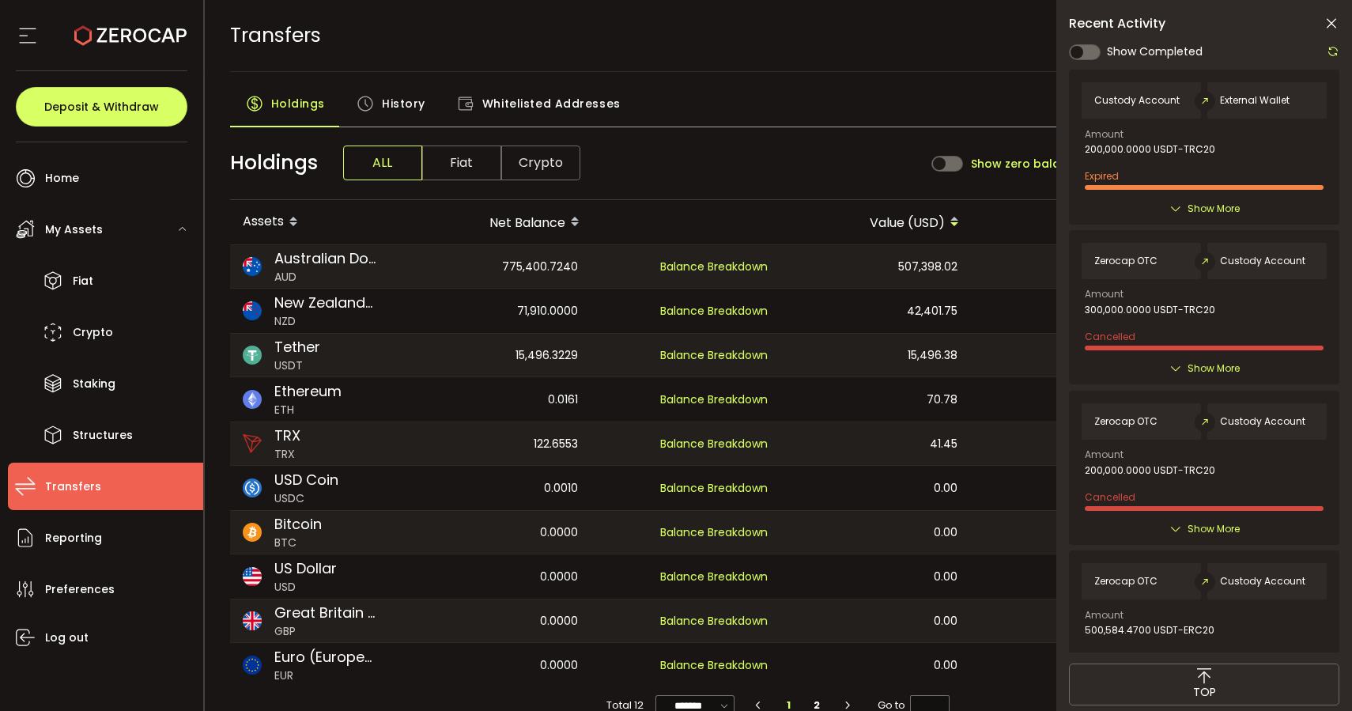
click at [1331, 27] on icon at bounding box center [1332, 24] width 16 height 16
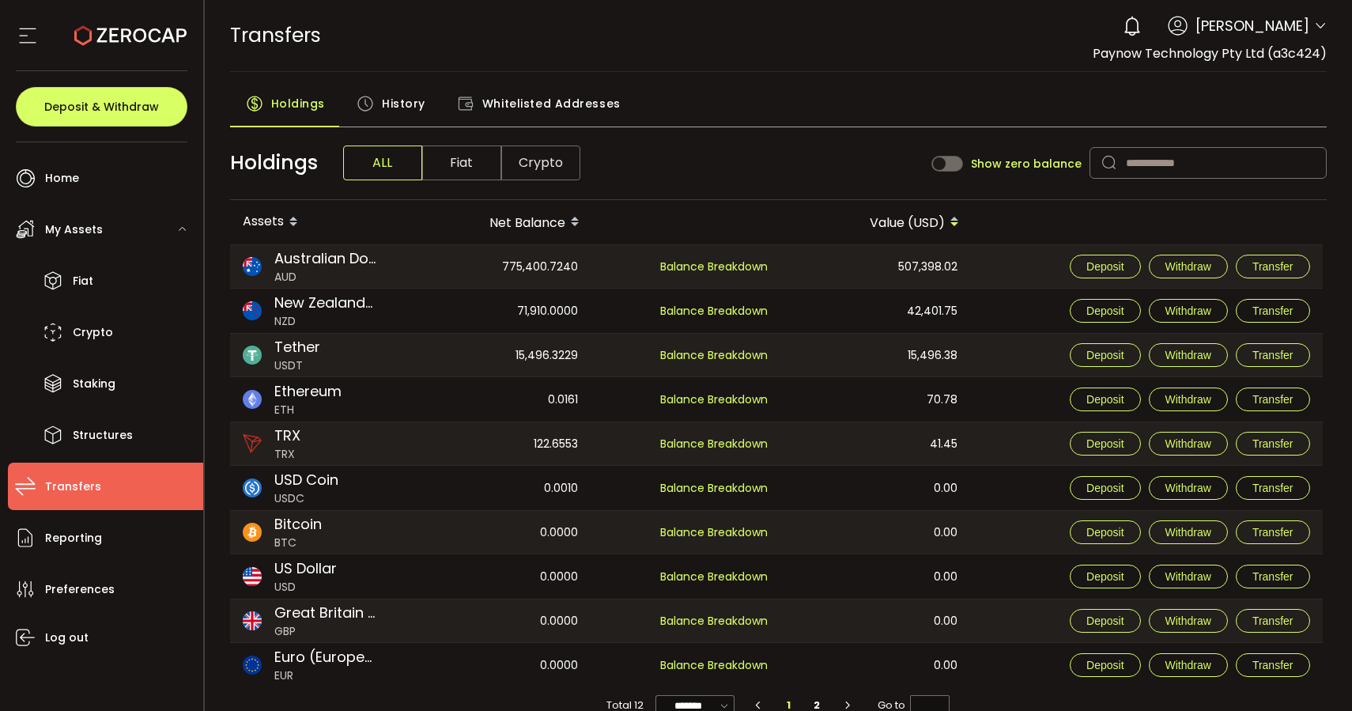
click at [454, 161] on span "Fiat" at bounding box center [461, 163] width 79 height 35
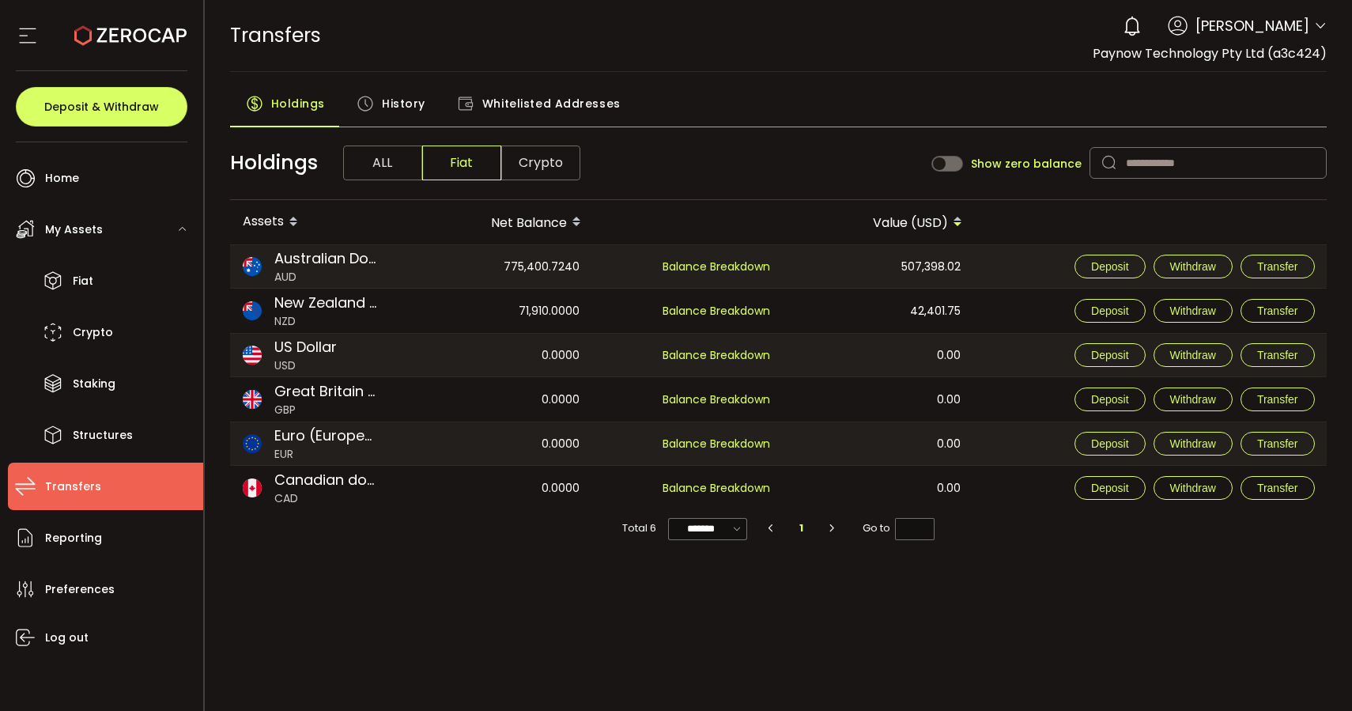
click at [406, 120] on div "History" at bounding box center [391, 108] width 100 height 40
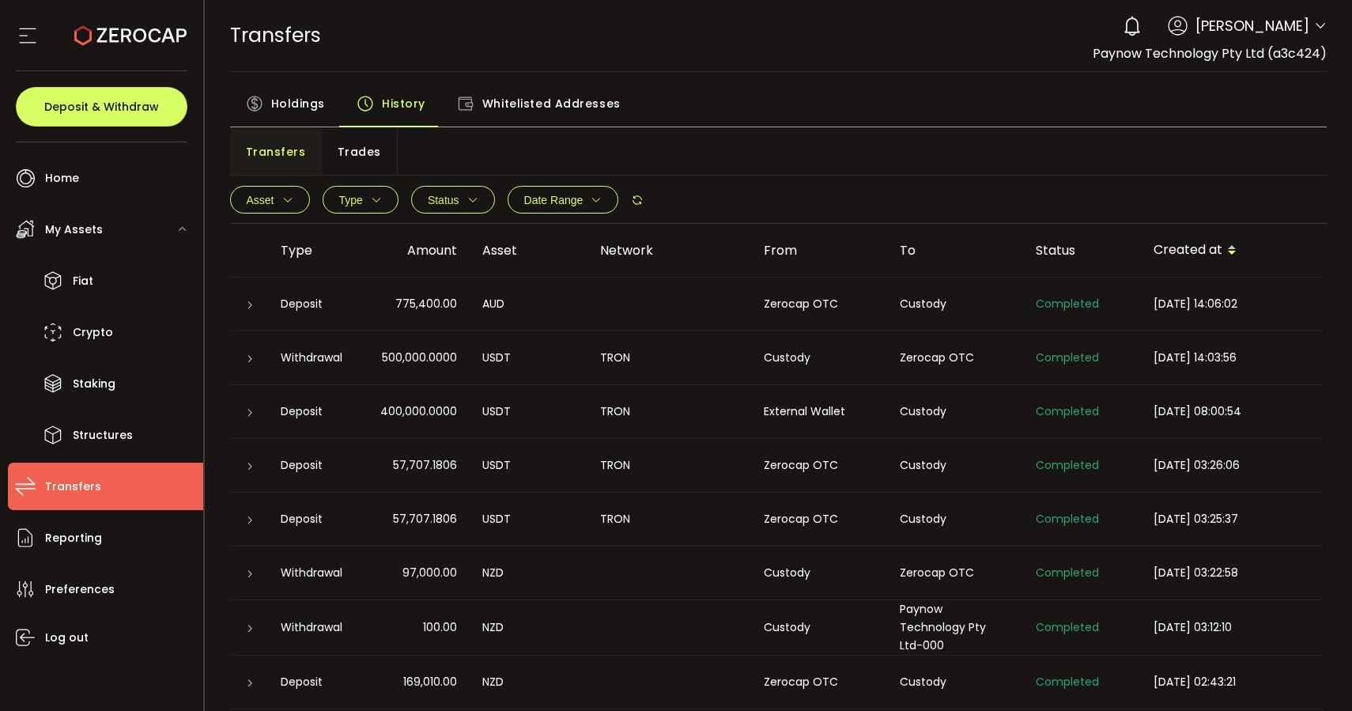
click at [260, 154] on span "Transfers" at bounding box center [276, 152] width 60 height 32
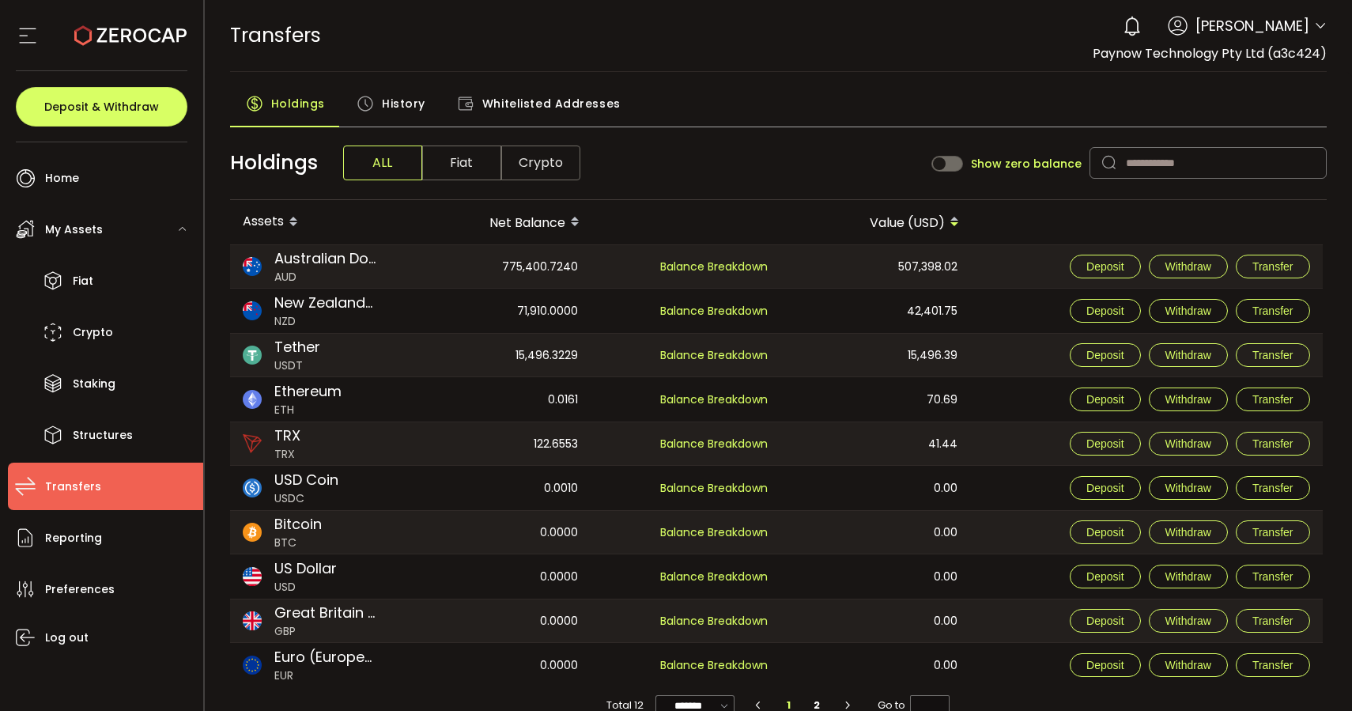
click at [423, 146] on span "Fiat" at bounding box center [461, 163] width 79 height 35
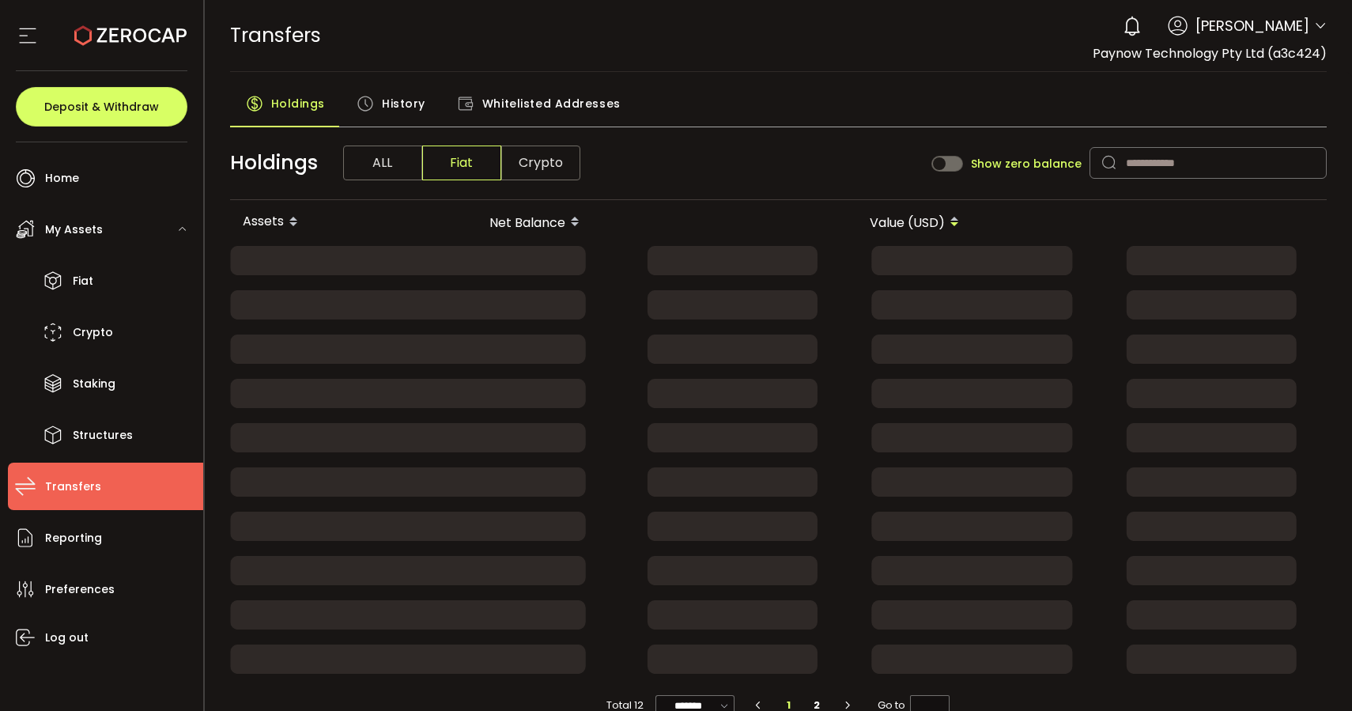
click at [384, 86] on main "Holdings History Whitelisted Addresses Holdings ALL Fiat Crypto Show zero balan…" at bounding box center [779, 406] width 1148 height 668
click at [390, 98] on span "History" at bounding box center [403, 104] width 43 height 32
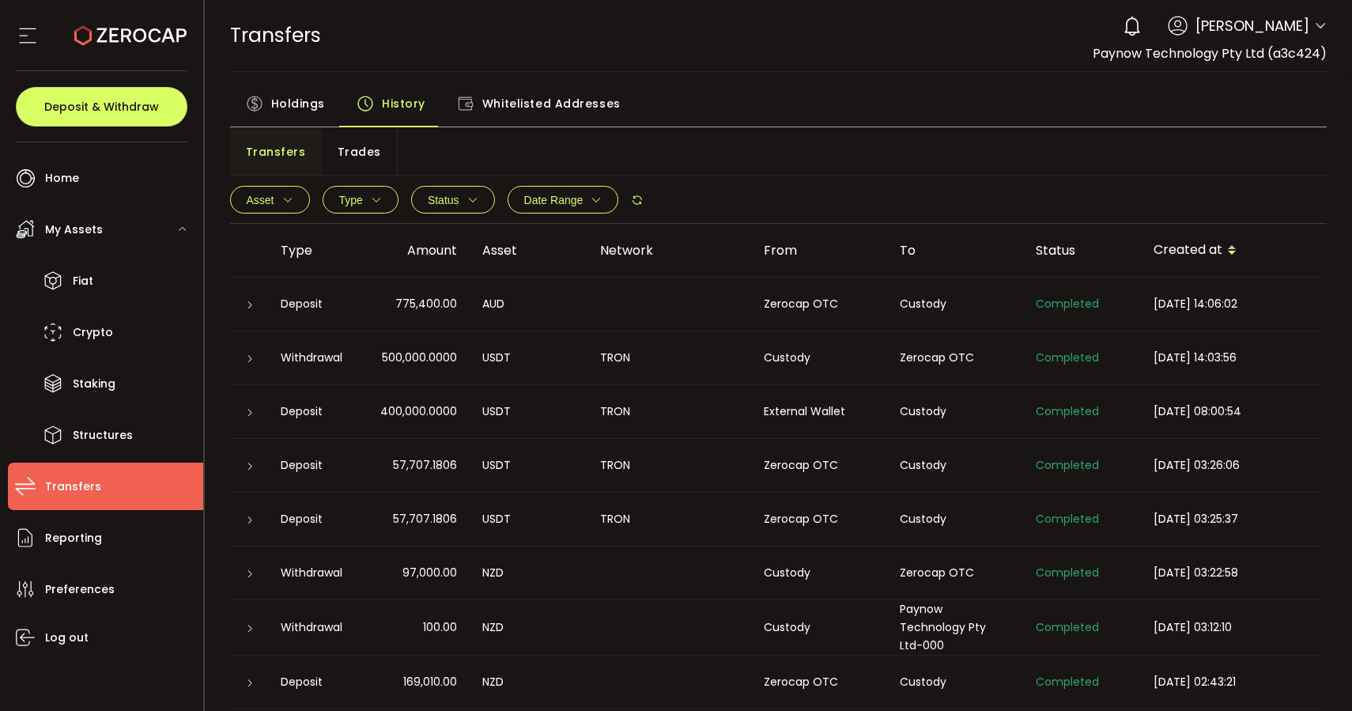
click at [1140, 25] on icon at bounding box center [1133, 26] width 22 height 22
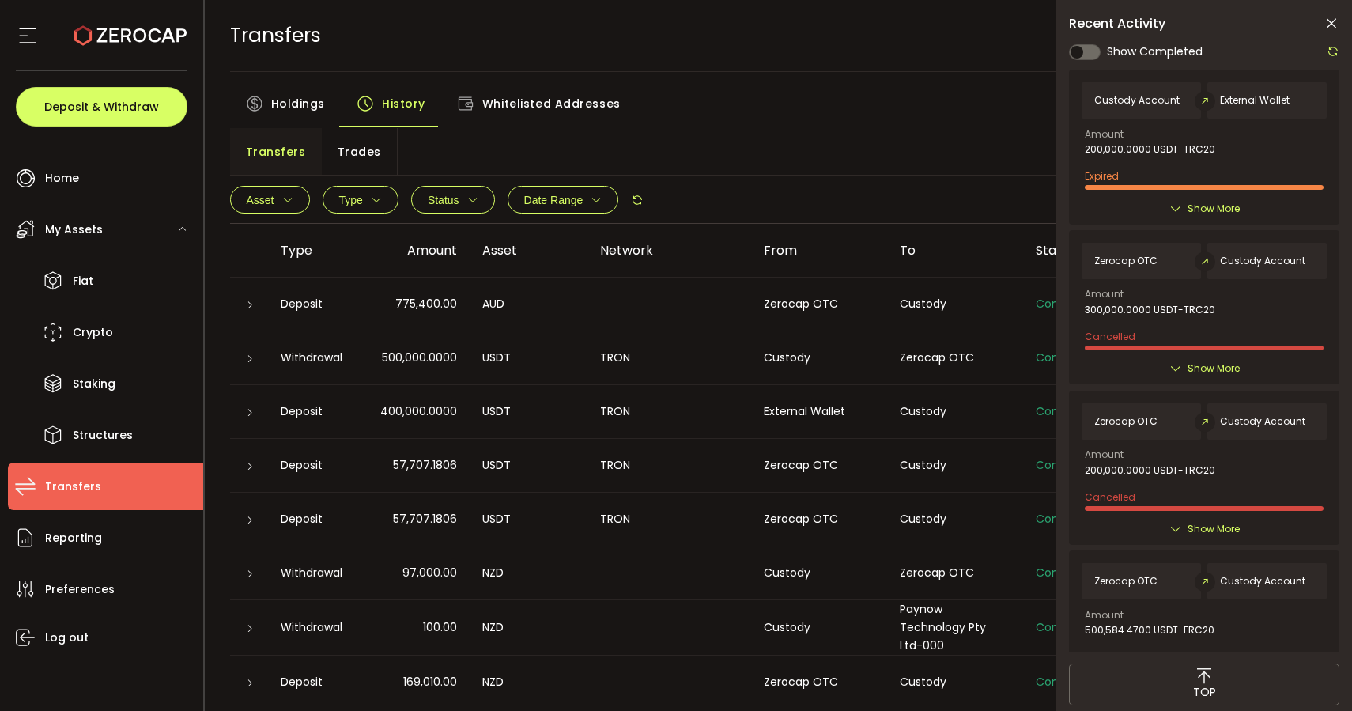
click at [1336, 49] on icon at bounding box center [1333, 51] width 13 height 13
click at [1329, 26] on icon at bounding box center [1332, 24] width 16 height 16
